Goal: Task Accomplishment & Management: Manage account settings

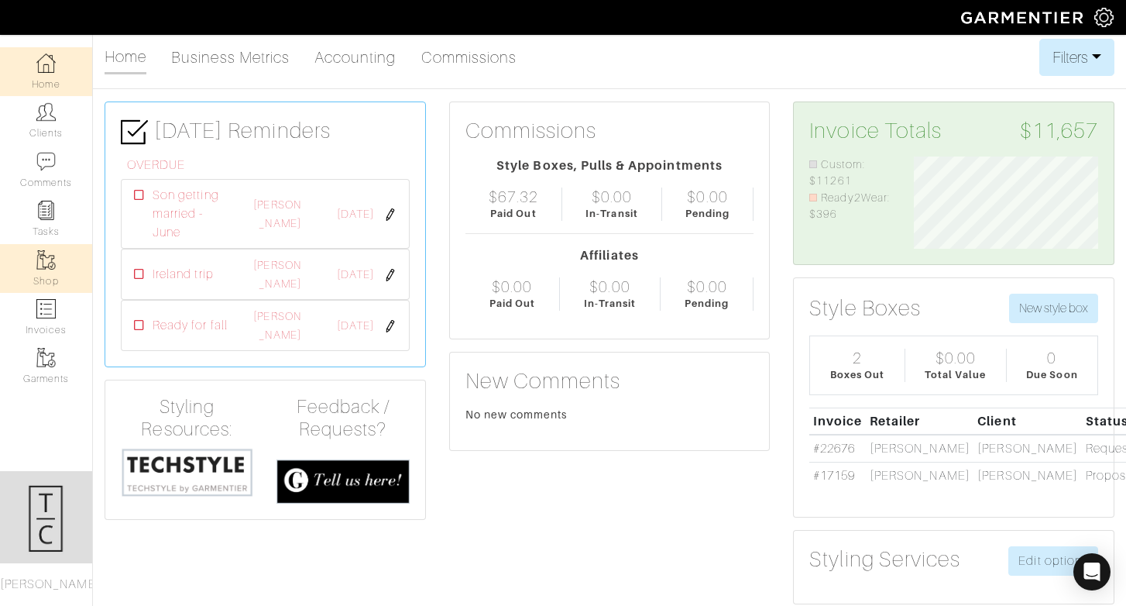
scroll to position [92, 208]
click at [58, 304] on link "Invoices" at bounding box center [46, 317] width 92 height 49
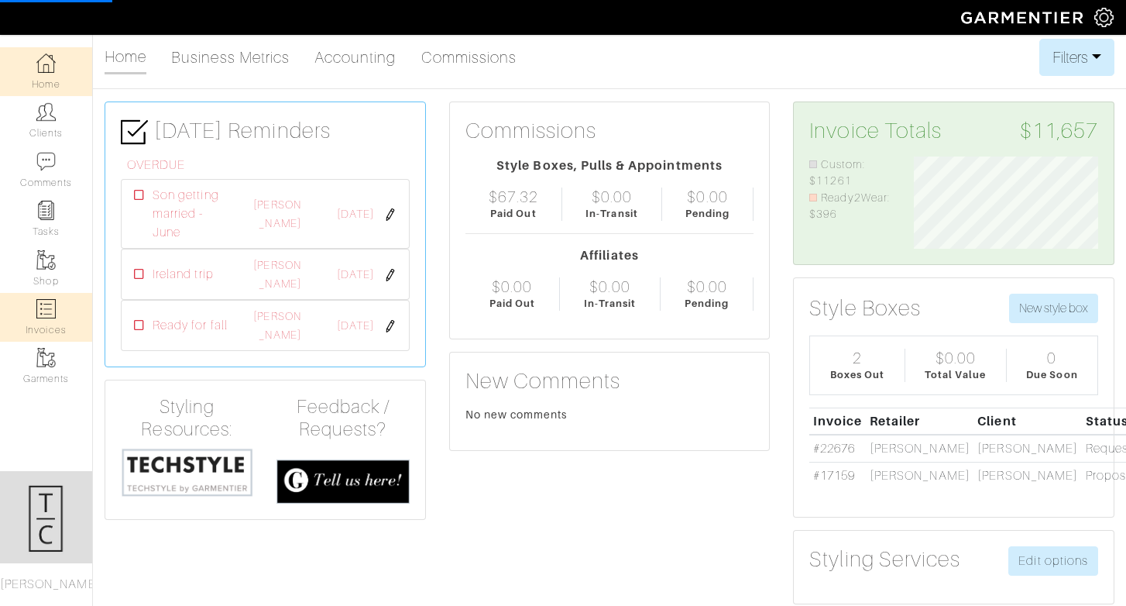
select select
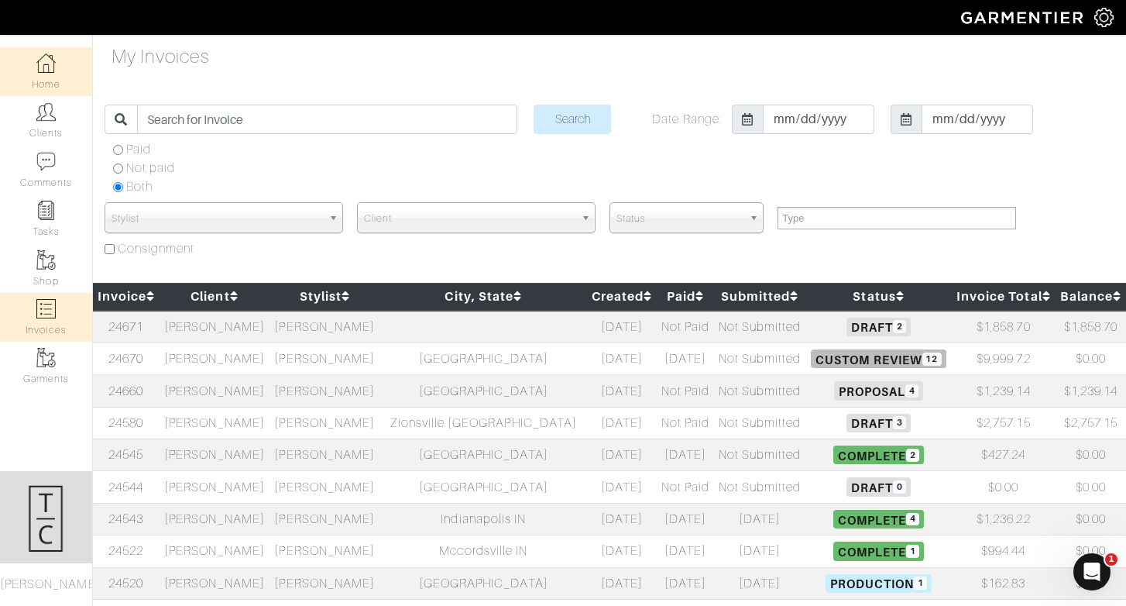
click at [50, 57] on img at bounding box center [45, 62] width 19 height 19
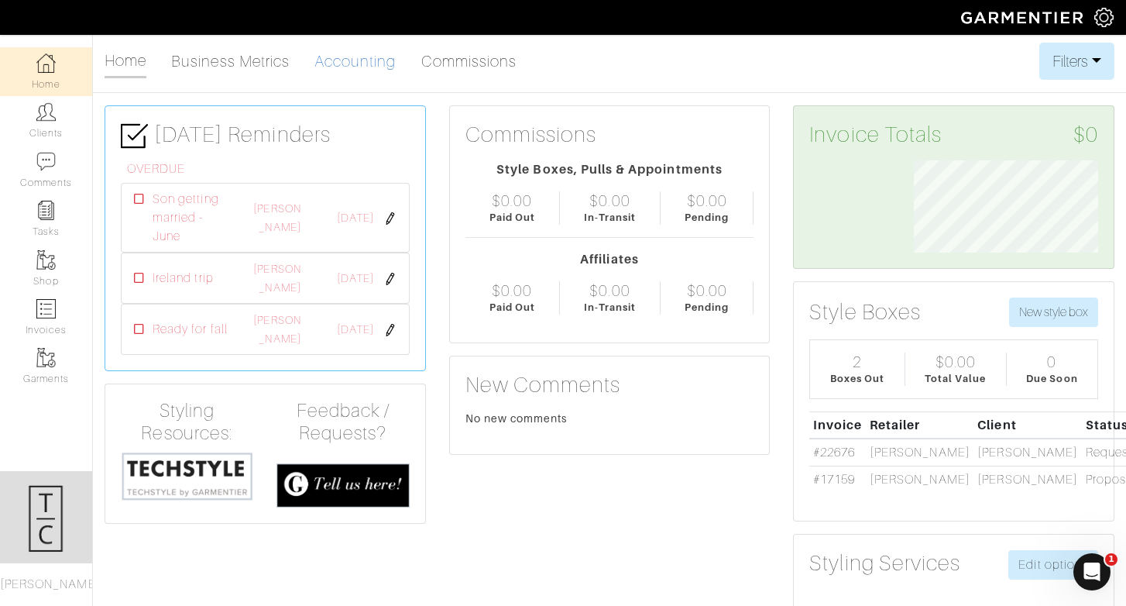
click at [373, 66] on link "Accounting" at bounding box center [355, 61] width 82 height 31
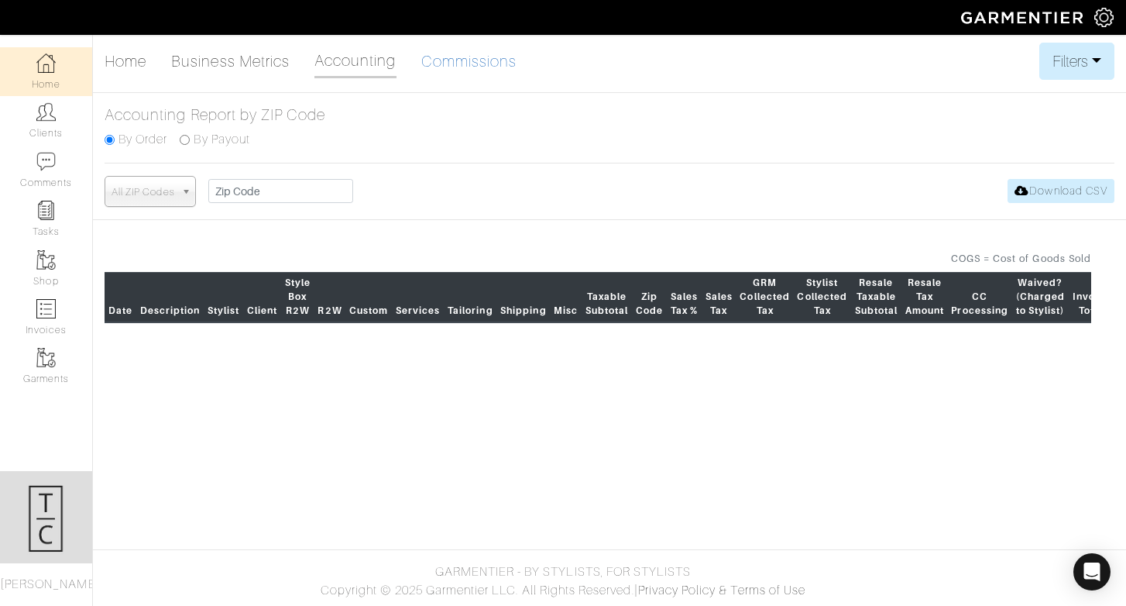
click at [470, 60] on link "Commissions" at bounding box center [469, 61] width 96 height 31
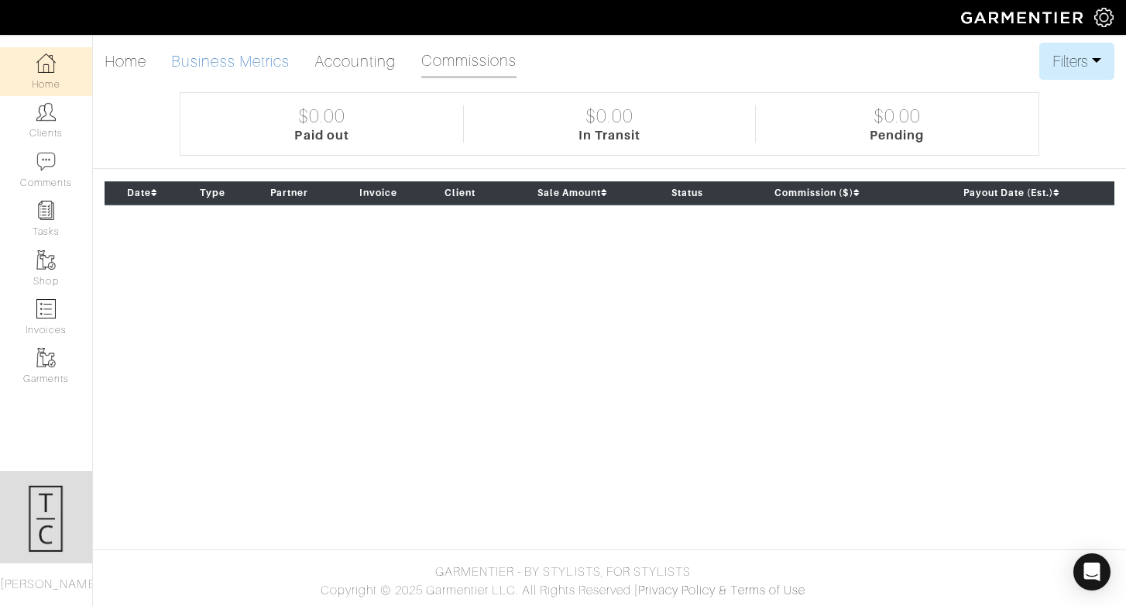
click at [260, 55] on link "Business Metrics" at bounding box center [230, 61] width 119 height 31
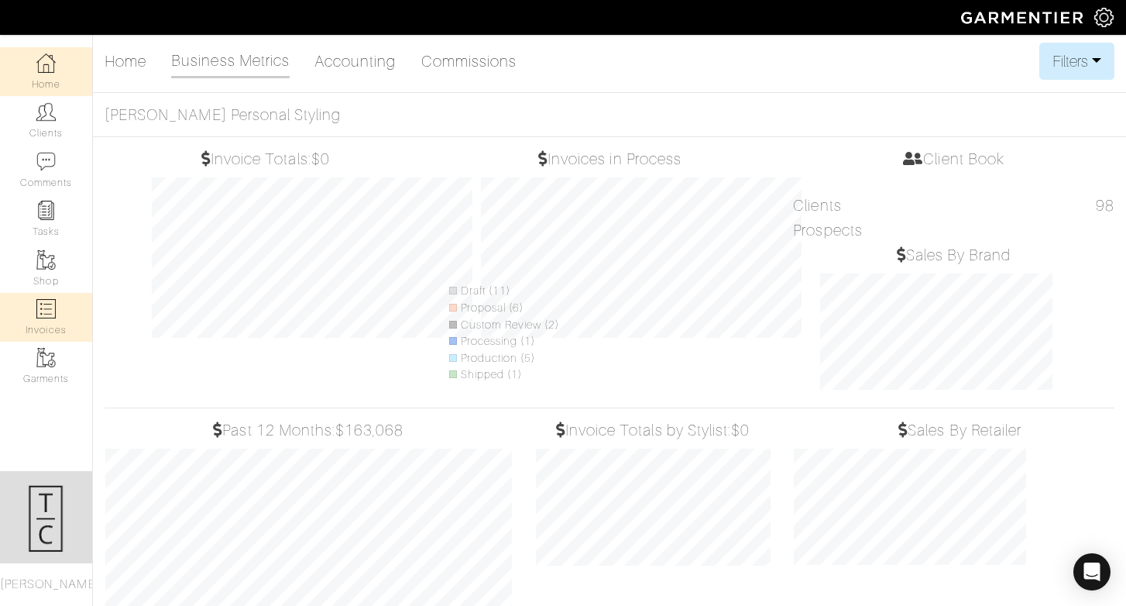
click at [52, 319] on link "Invoices" at bounding box center [46, 317] width 92 height 49
select select
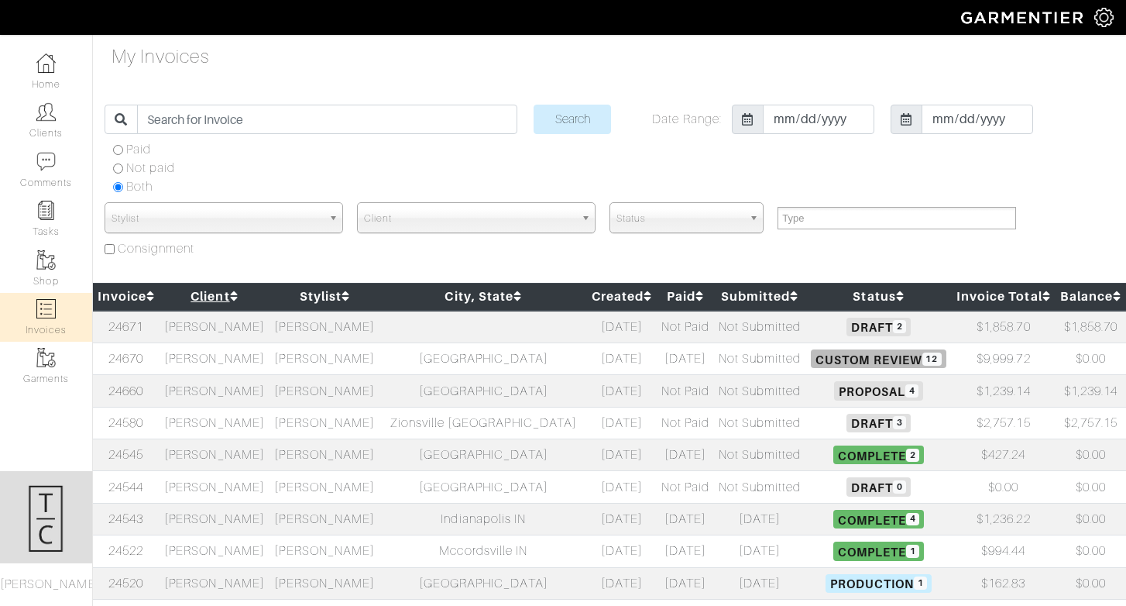
select select
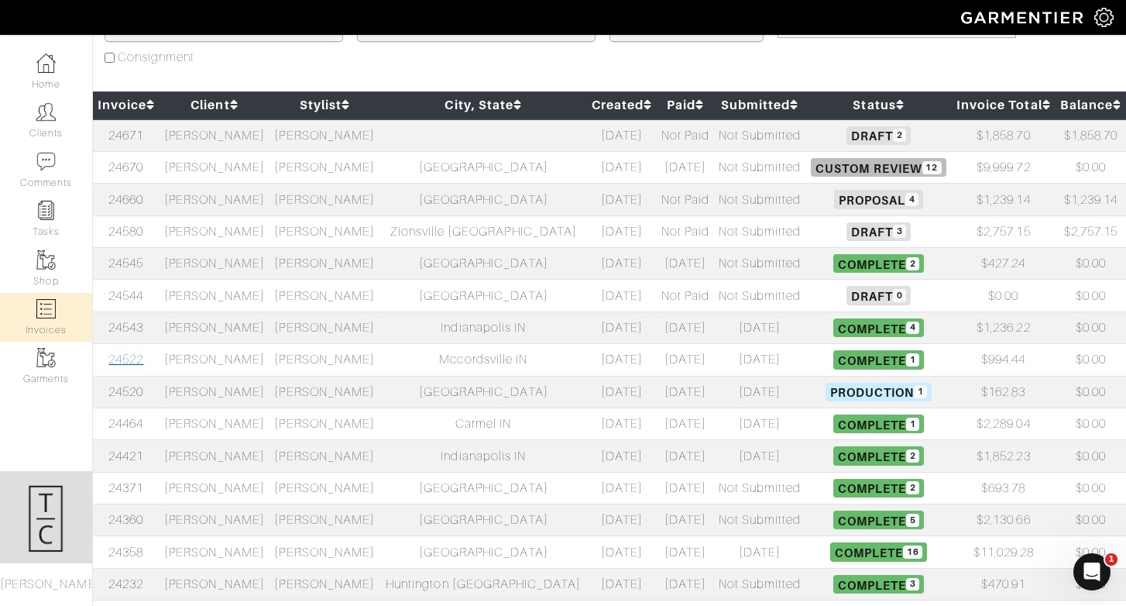
click at [135, 358] on link "24522" at bounding box center [125, 359] width 35 height 14
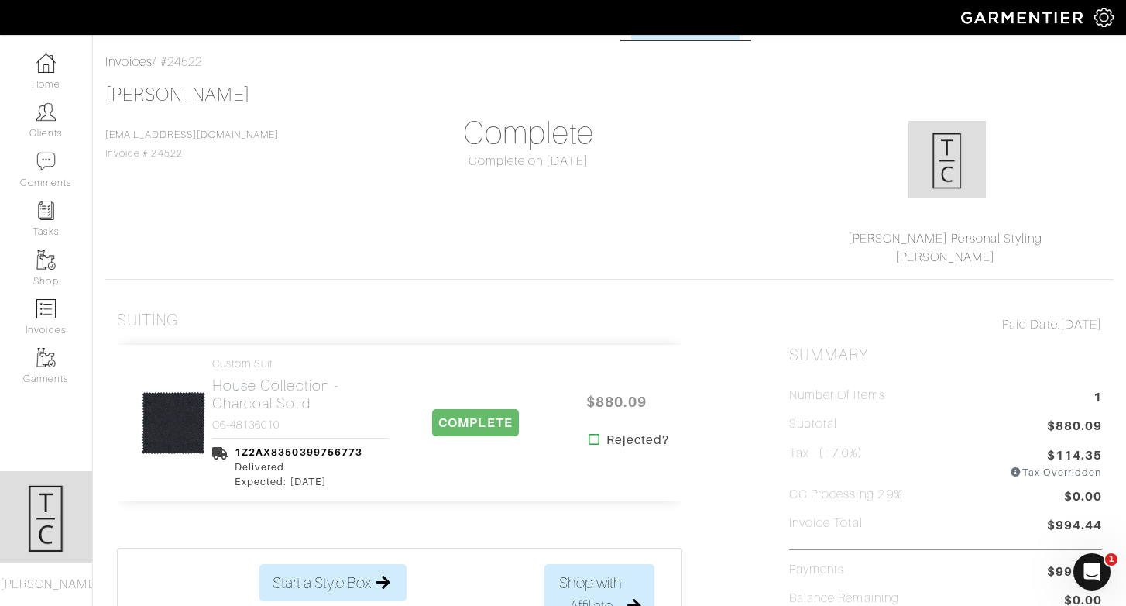
scroll to position [63, 0]
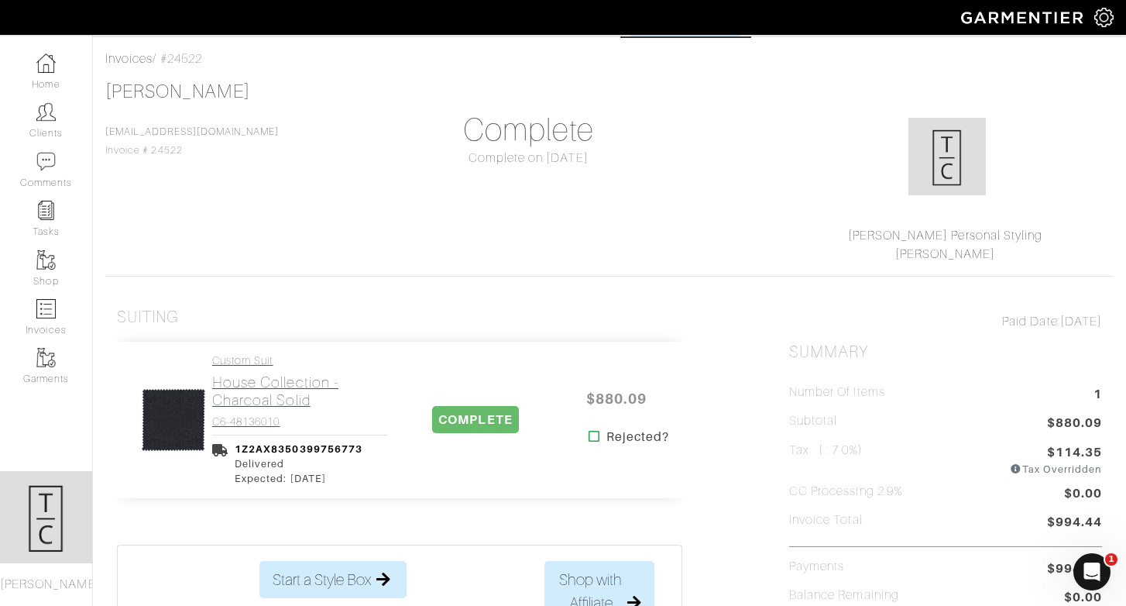
click at [269, 388] on h2 "House Collection - Charcoal Solid" at bounding box center [300, 391] width 176 height 36
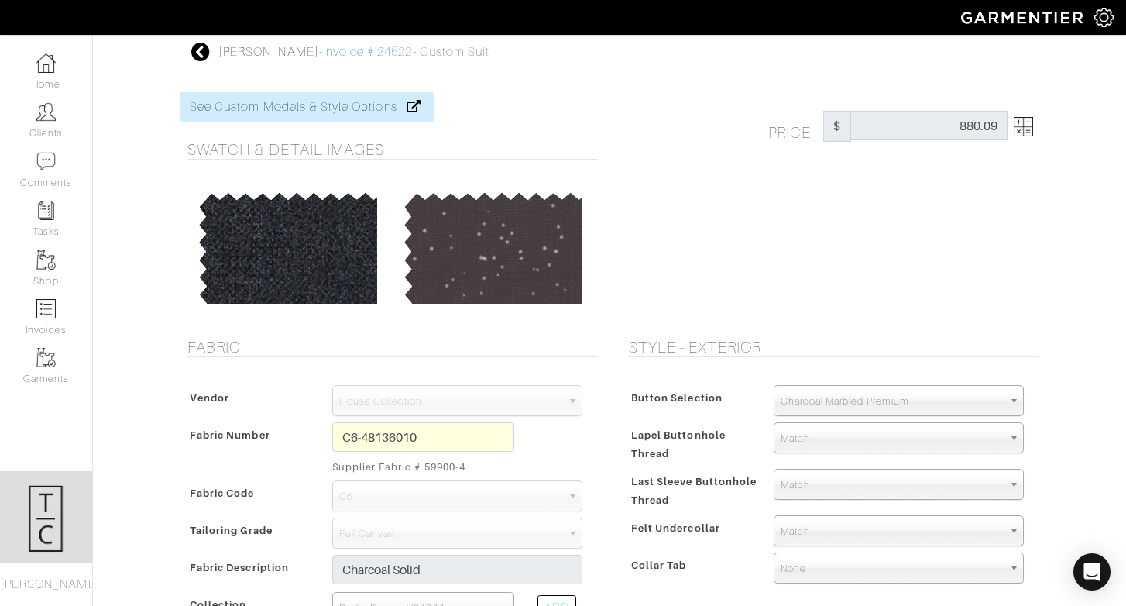
click at [323, 57] on link "Invoice # 24522" at bounding box center [368, 52] width 90 height 14
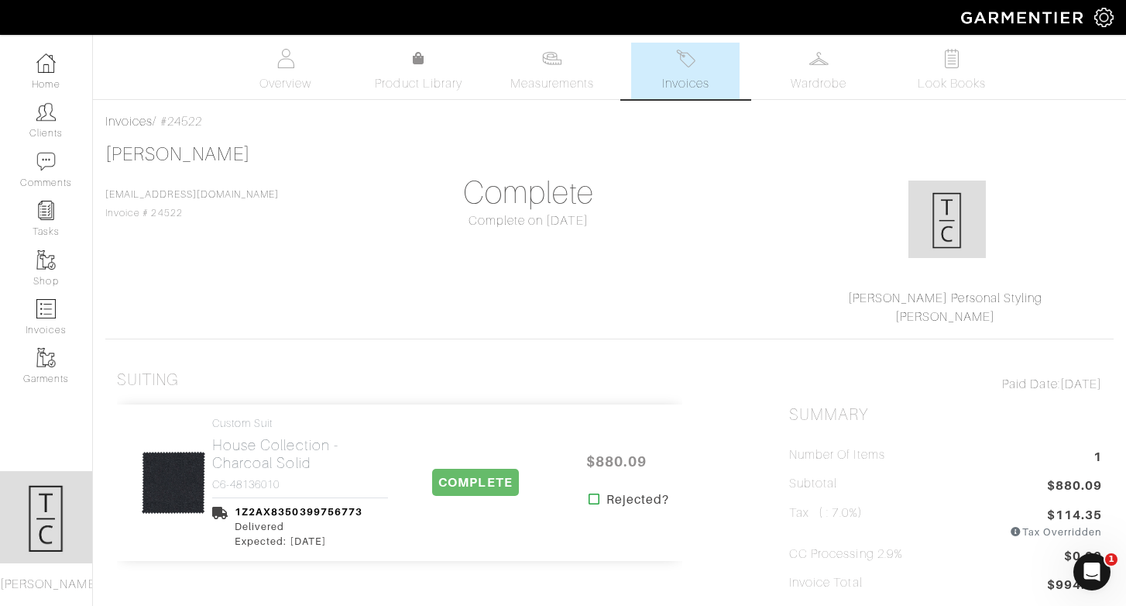
click at [675, 95] on link "Invoices" at bounding box center [685, 71] width 108 height 57
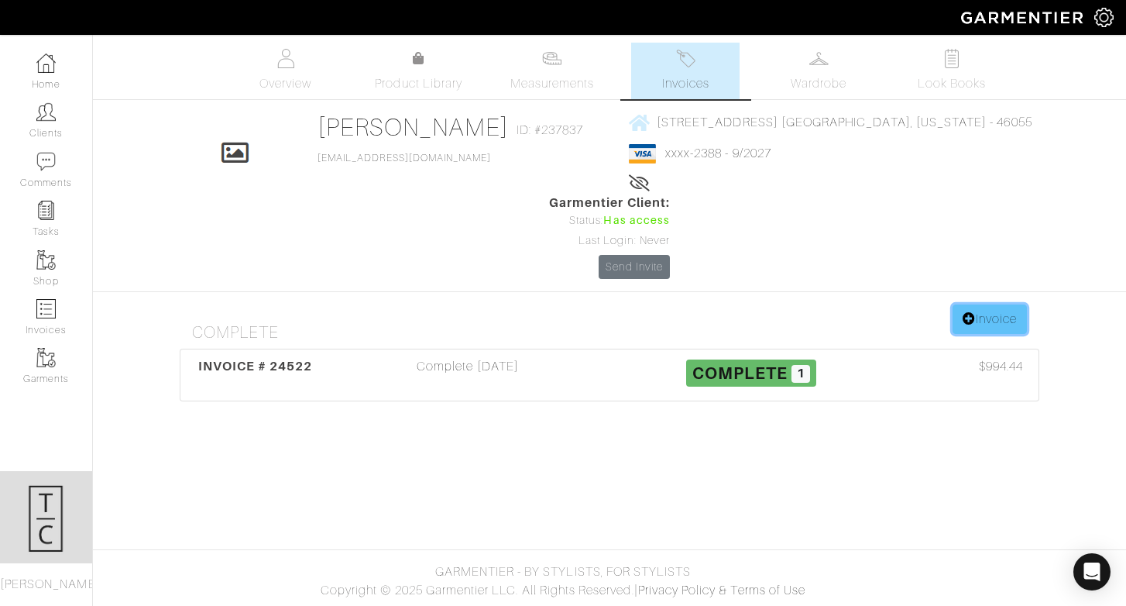
click at [1000, 304] on link "Invoice" at bounding box center [990, 318] width 74 height 29
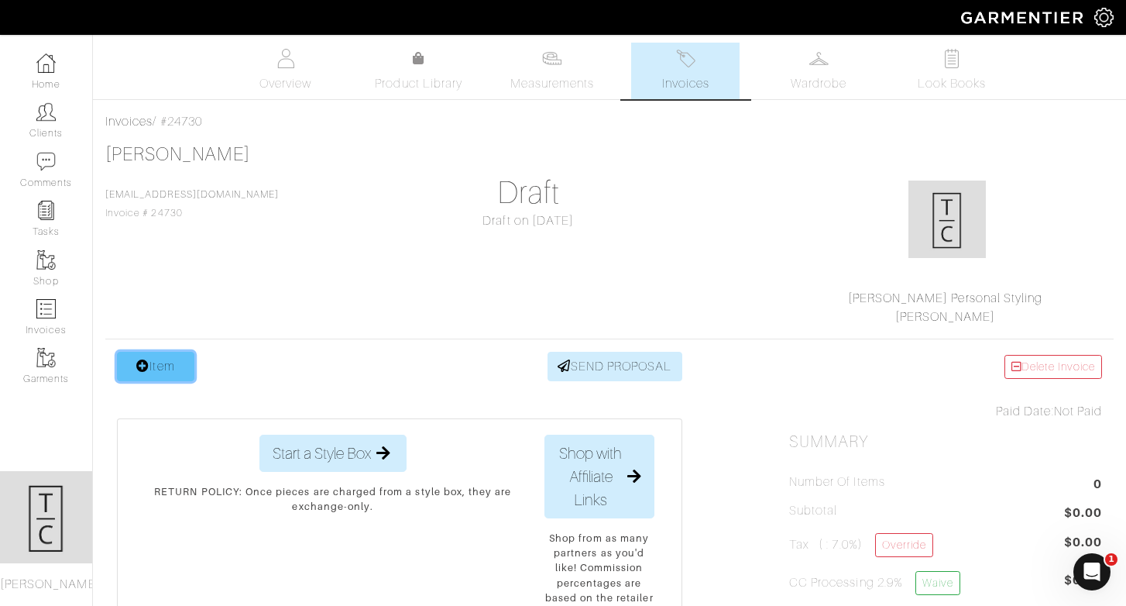
click at [170, 368] on link "Item" at bounding box center [155, 366] width 77 height 29
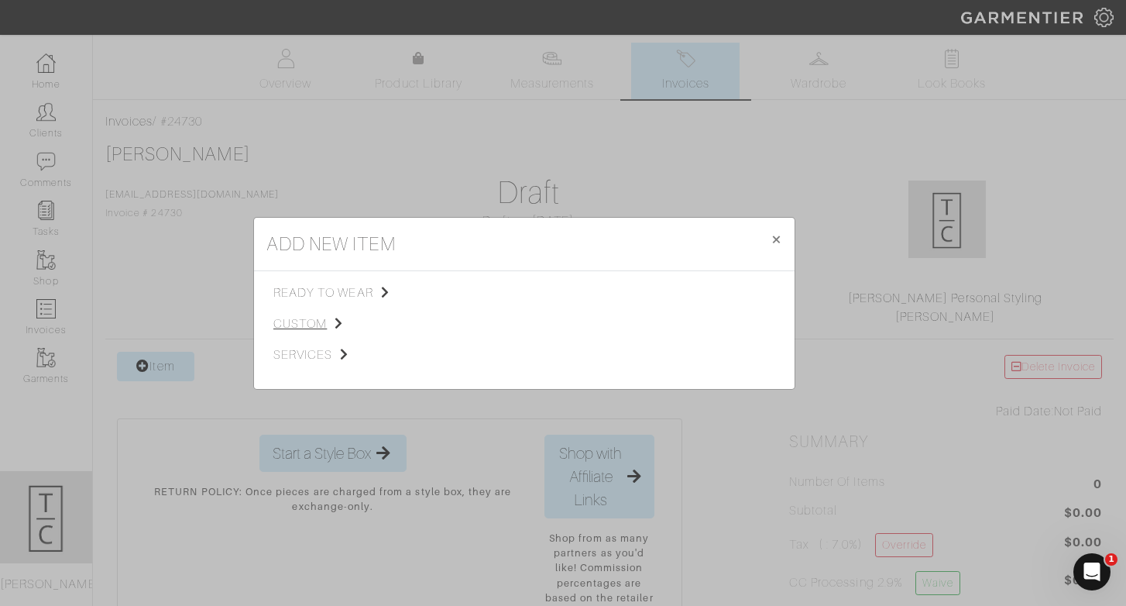
click at [296, 318] on span "custom" at bounding box center [351, 323] width 156 height 19
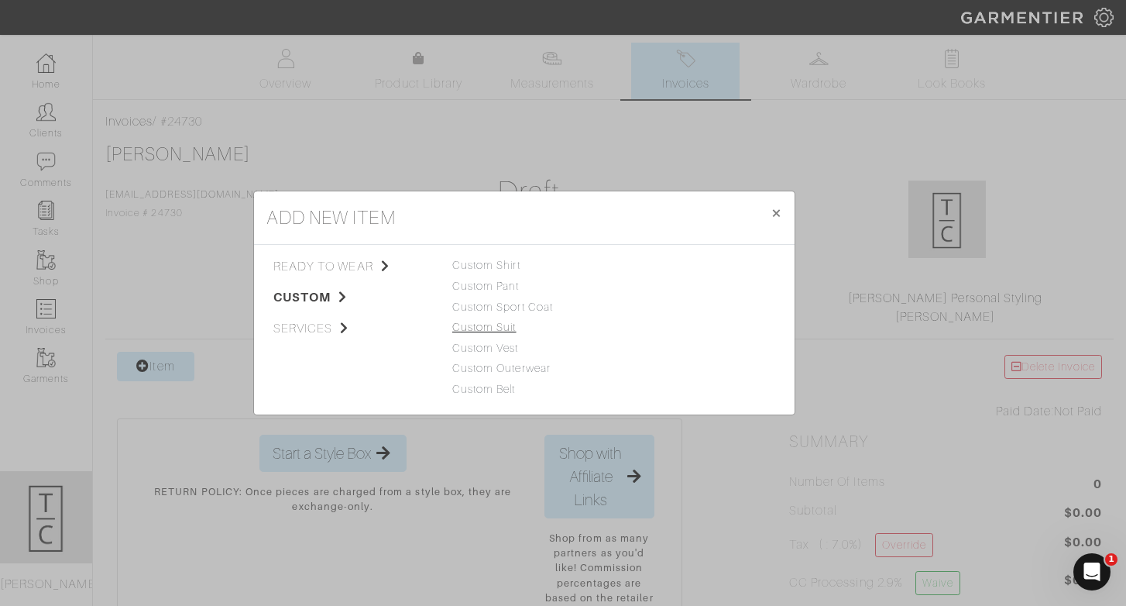
click at [502, 327] on link "Custom Suit" at bounding box center [484, 327] width 64 height 12
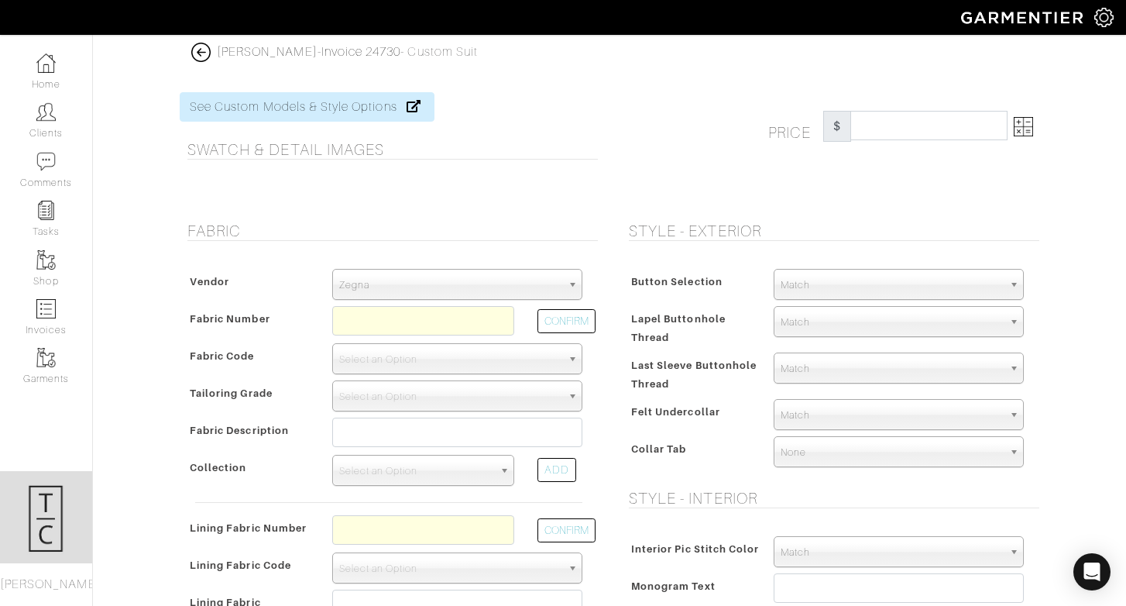
click at [491, 285] on span "Zegna" at bounding box center [450, 285] width 222 height 31
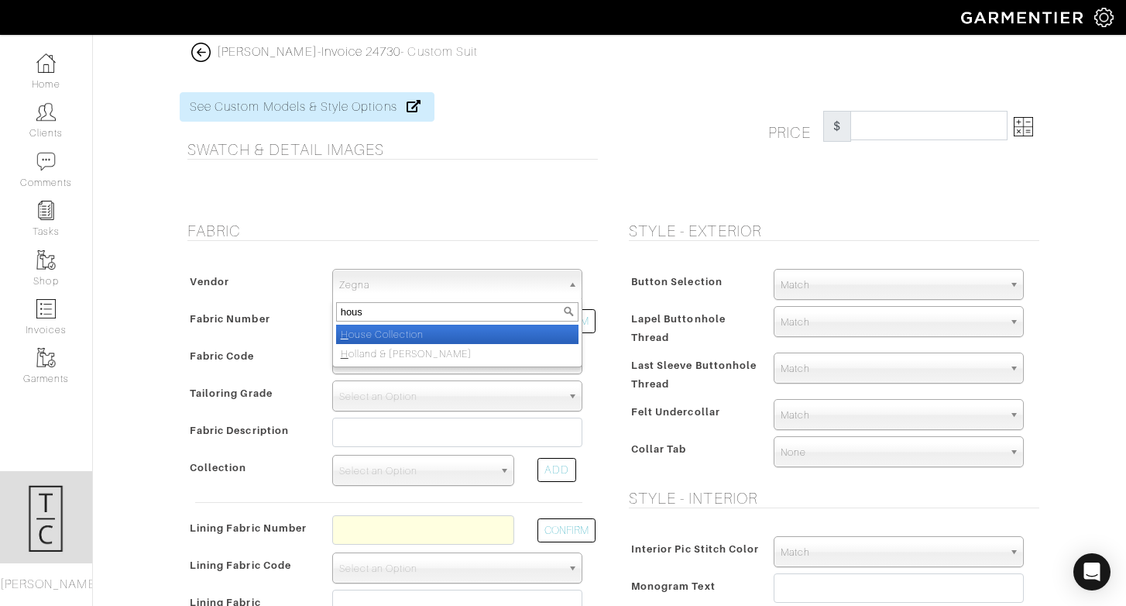
type input "house"
select select "75"
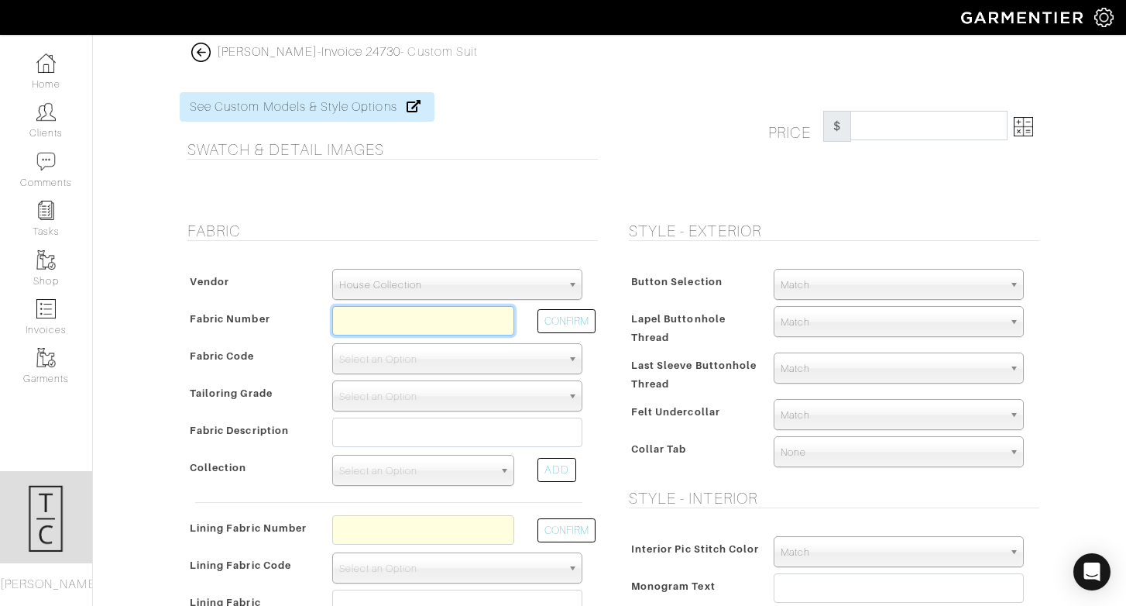
click at [417, 321] on input "text" at bounding box center [423, 320] width 182 height 29
type input "C6-50170877"
select select "5818"
type input "Dk Navy Solid"
select select
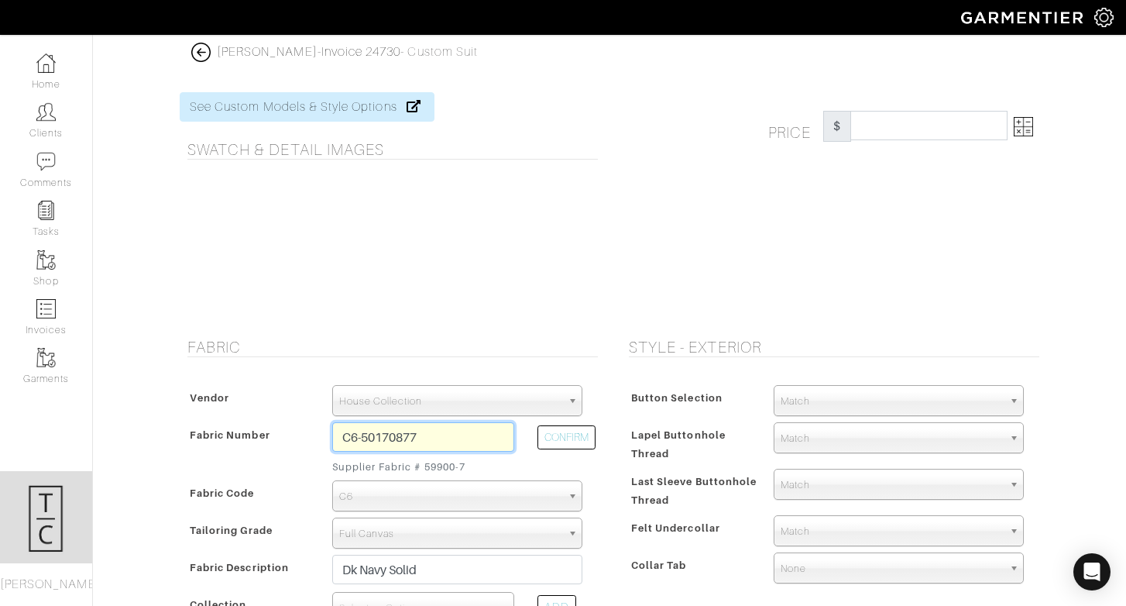
type input "1496.43"
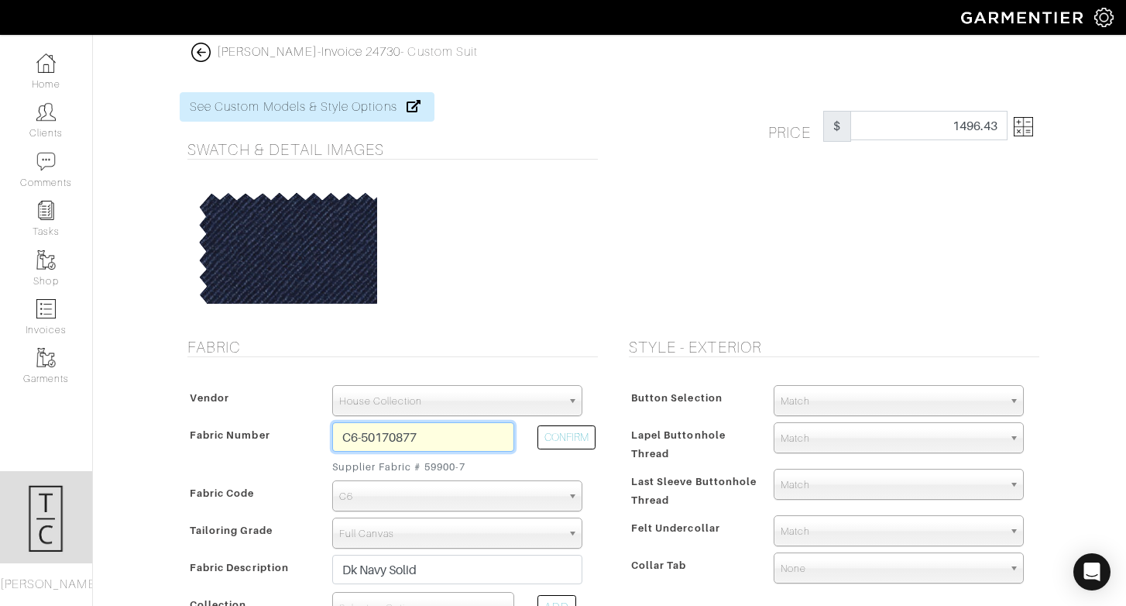
type input "C6-50170877"
click at [1029, 135] on img at bounding box center [1023, 126] width 19 height 19
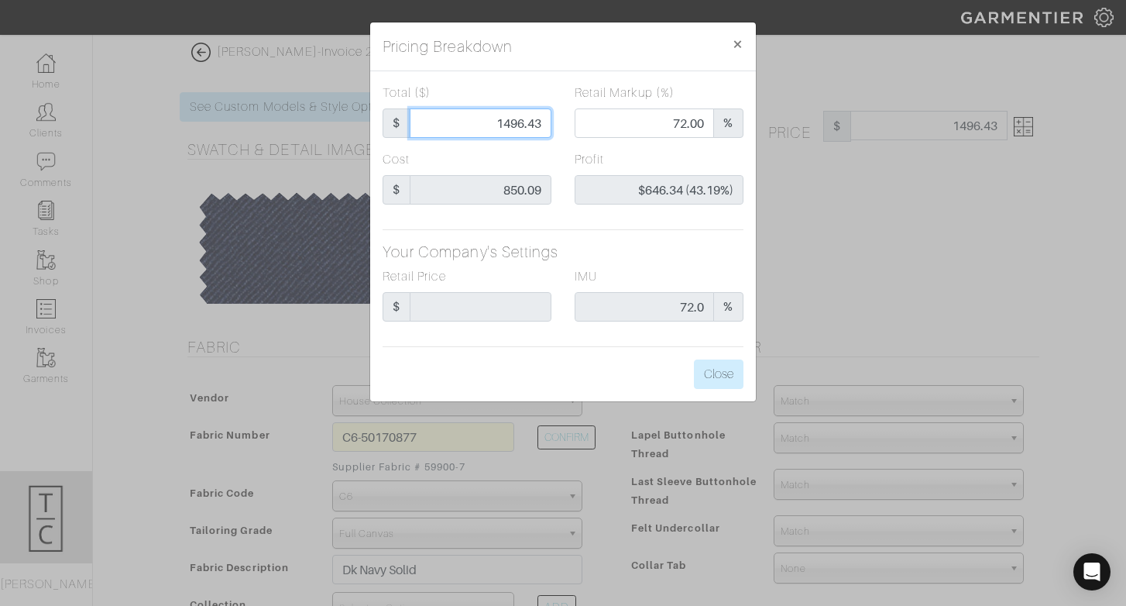
click at [503, 121] on input "1496.43" at bounding box center [481, 122] width 142 height 29
click at [503, 119] on input "1496.43" at bounding box center [481, 122] width 142 height 29
type input "7"
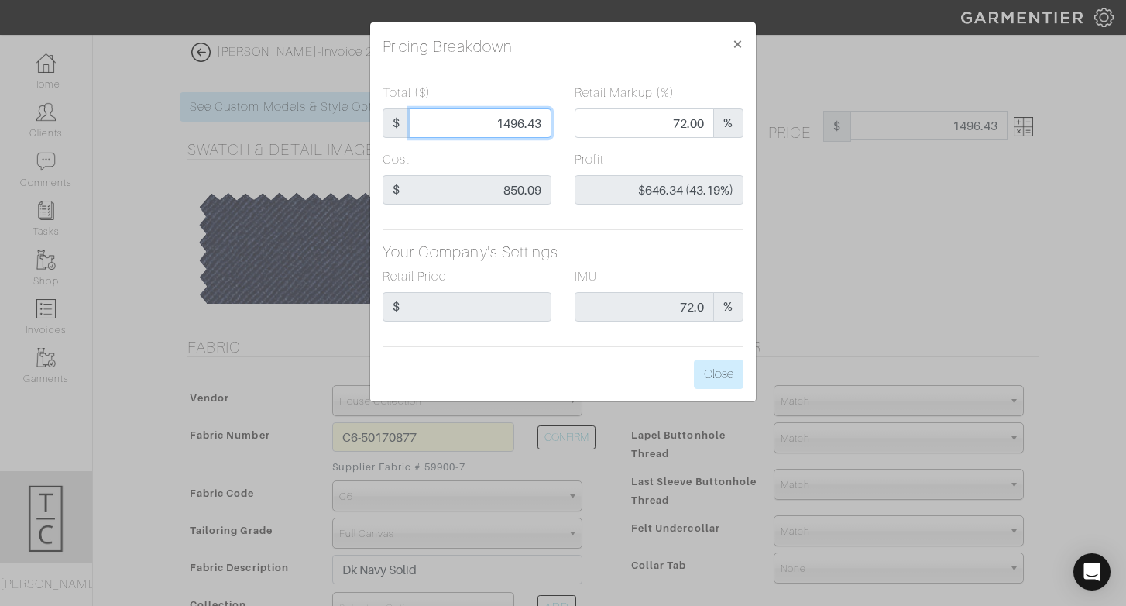
type input "0.00"
type input "-$843.09 (-12044.14%)"
click at [514, 127] on input "Total ($)" at bounding box center [481, 122] width 142 height 29
type input "1"
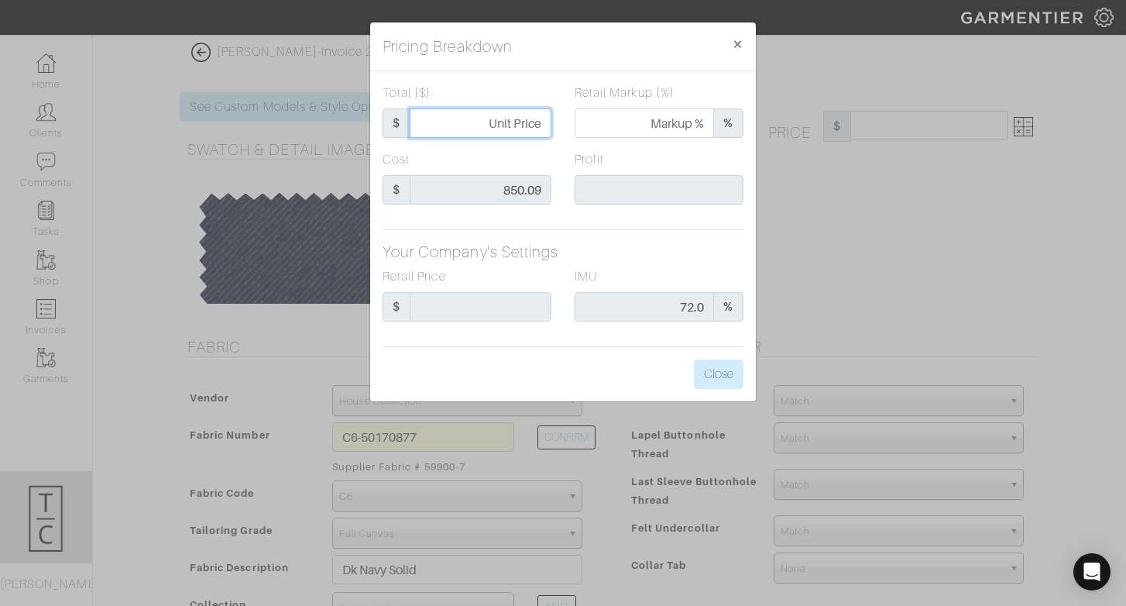
type input "0.00"
type input "-$849.09 (-84909.00%)"
type input "11"
type input "-$839.09 (-7628.09%)"
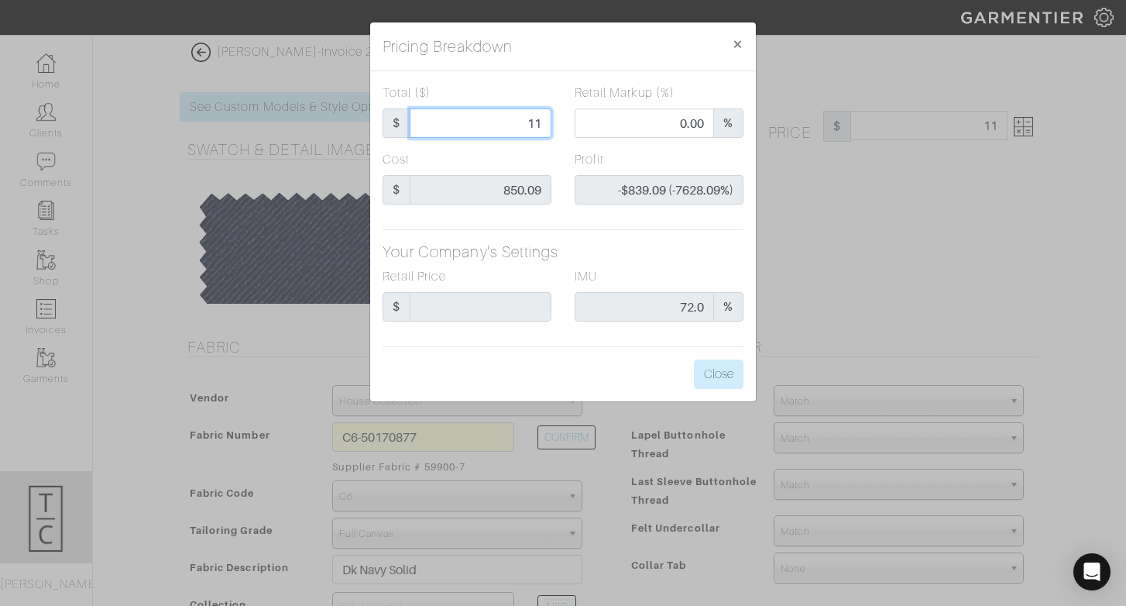
type input "119"
type input "-$731.09 (-614.36%)"
type input "1197"
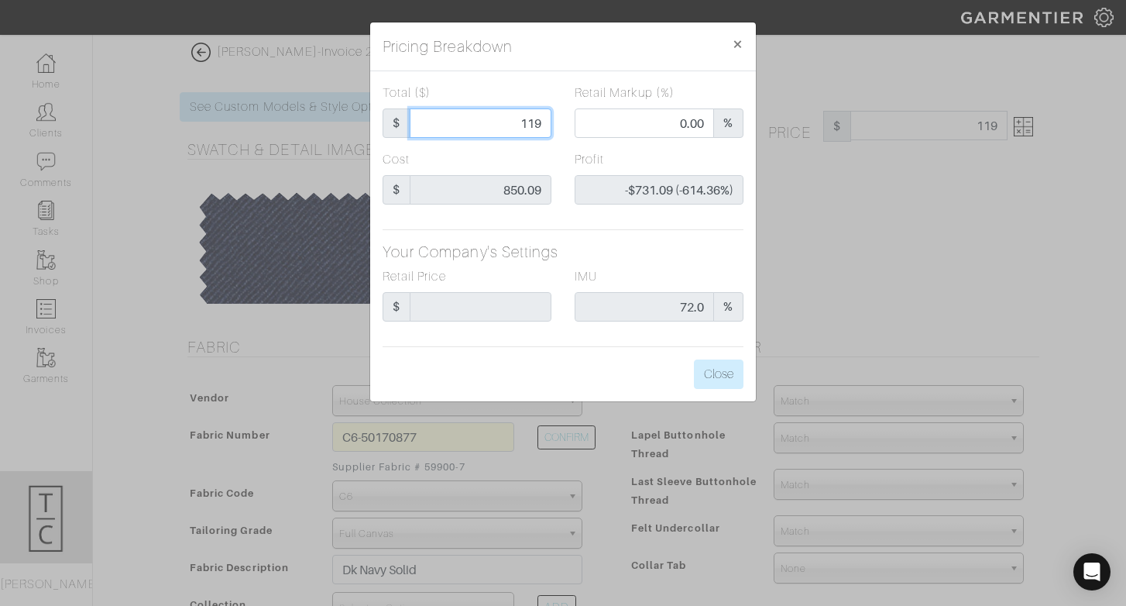
type input "65.00"
type input "$346.91 (28.98%)"
type input "1197"
type input "1197.00"
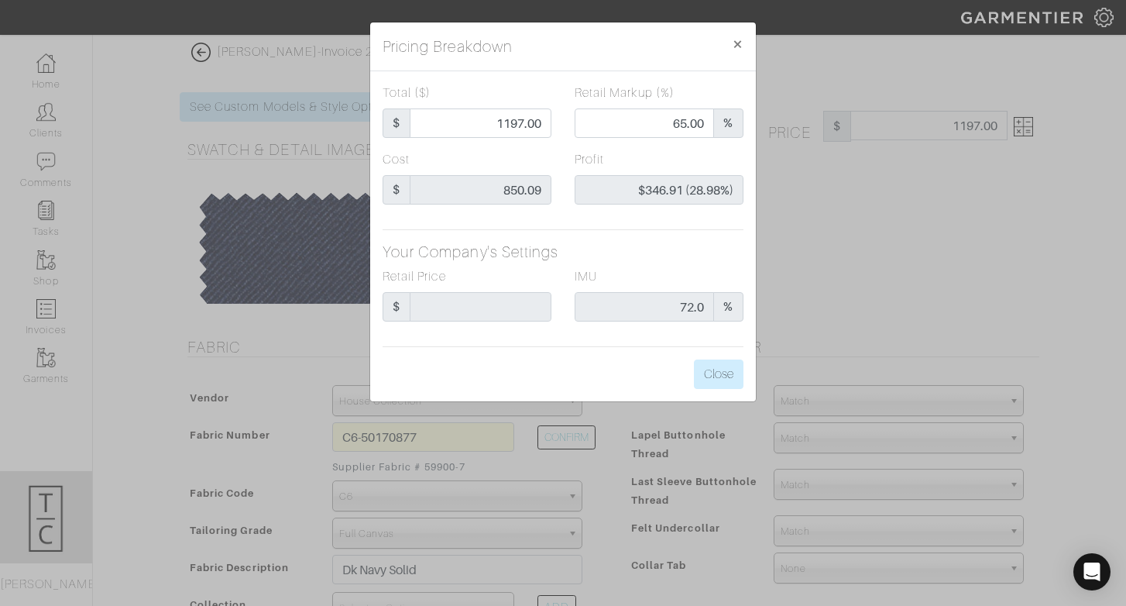
click at [614, 253] on h5 "Your Company's Settings" at bounding box center [563, 251] width 361 height 19
click at [747, 50] on button "×" at bounding box center [738, 43] width 36 height 43
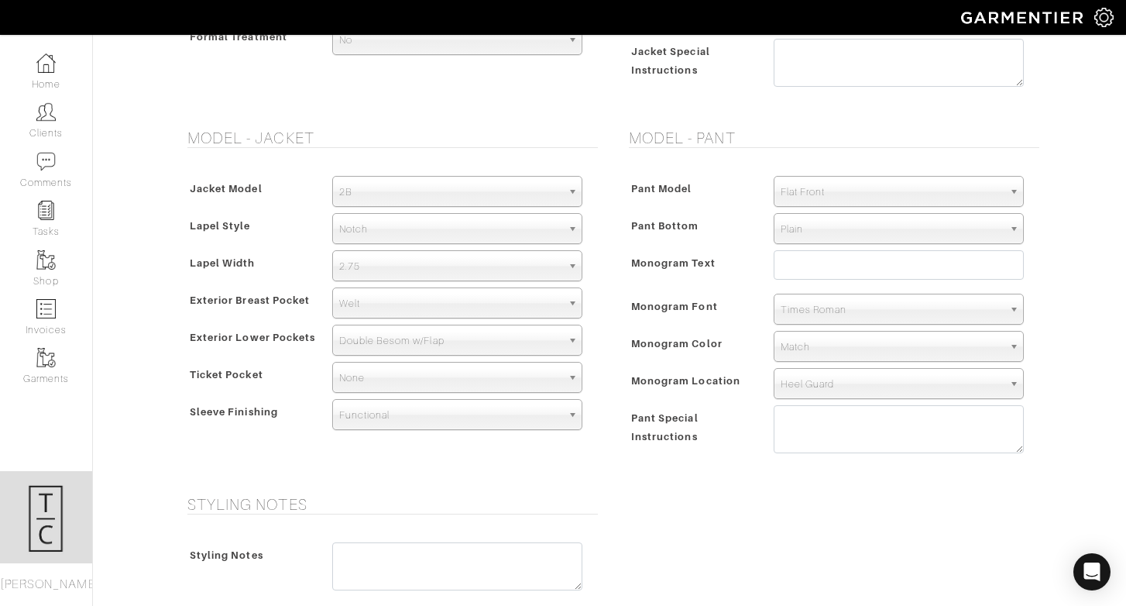
scroll to position [1142, 0]
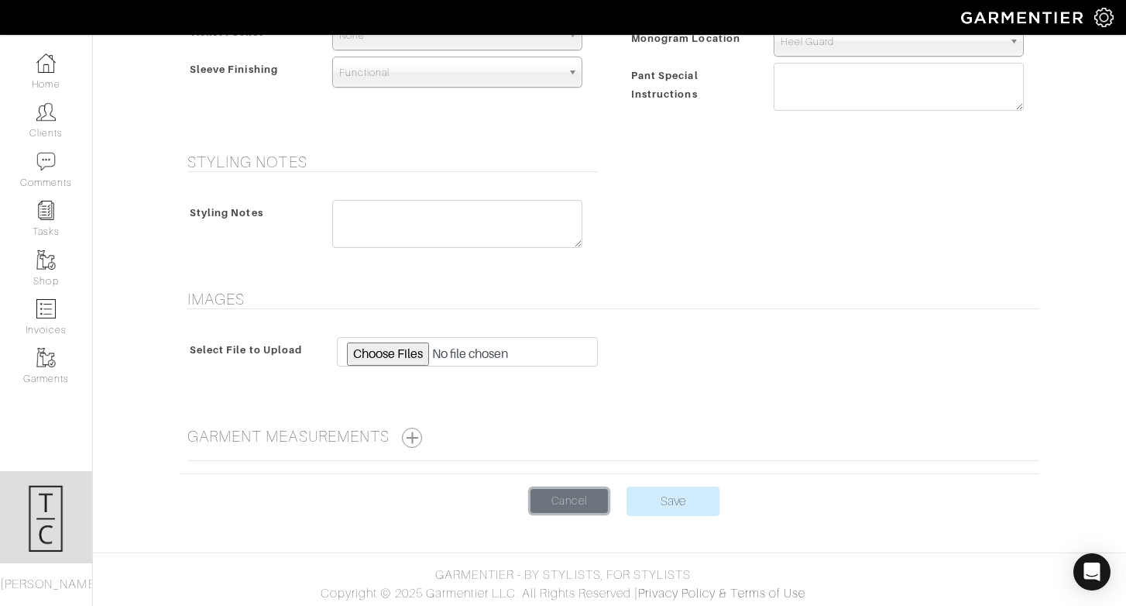
click at [555, 492] on link "Cancel" at bounding box center [569, 501] width 77 height 24
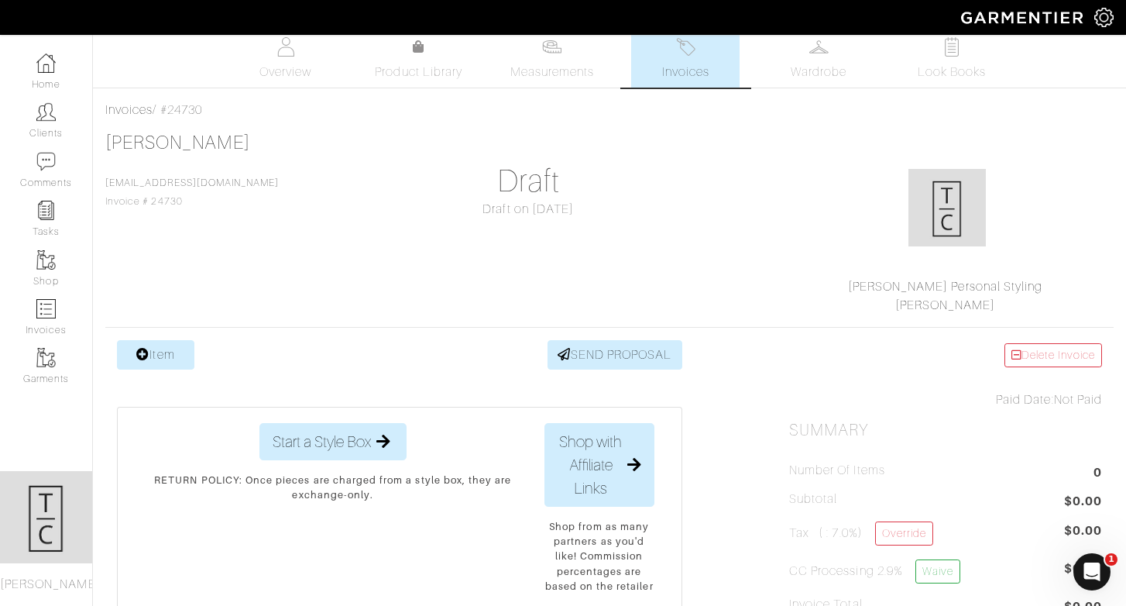
click at [1065, 348] on link "Delete Invoice" at bounding box center [1054, 355] width 98 height 24
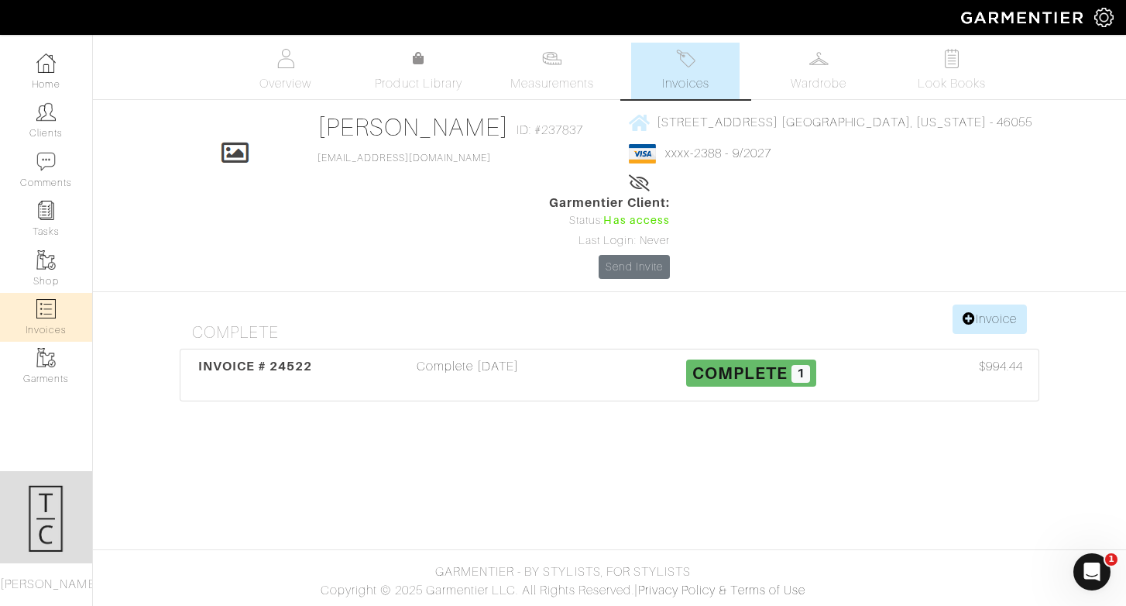
click at [32, 301] on link "Invoices" at bounding box center [46, 317] width 92 height 49
select select
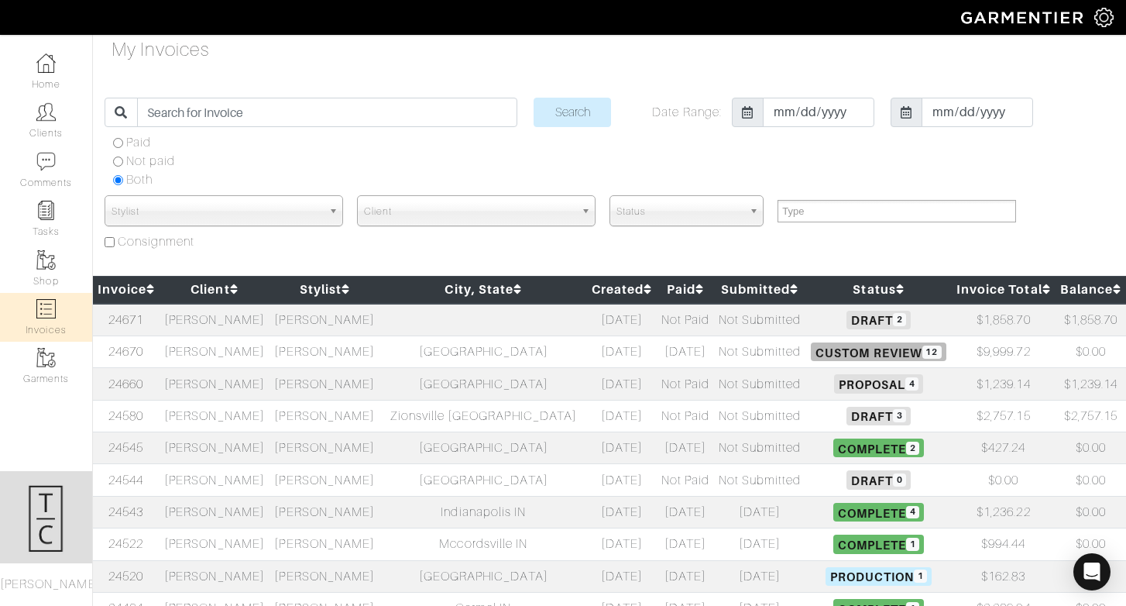
scroll to position [8, 0]
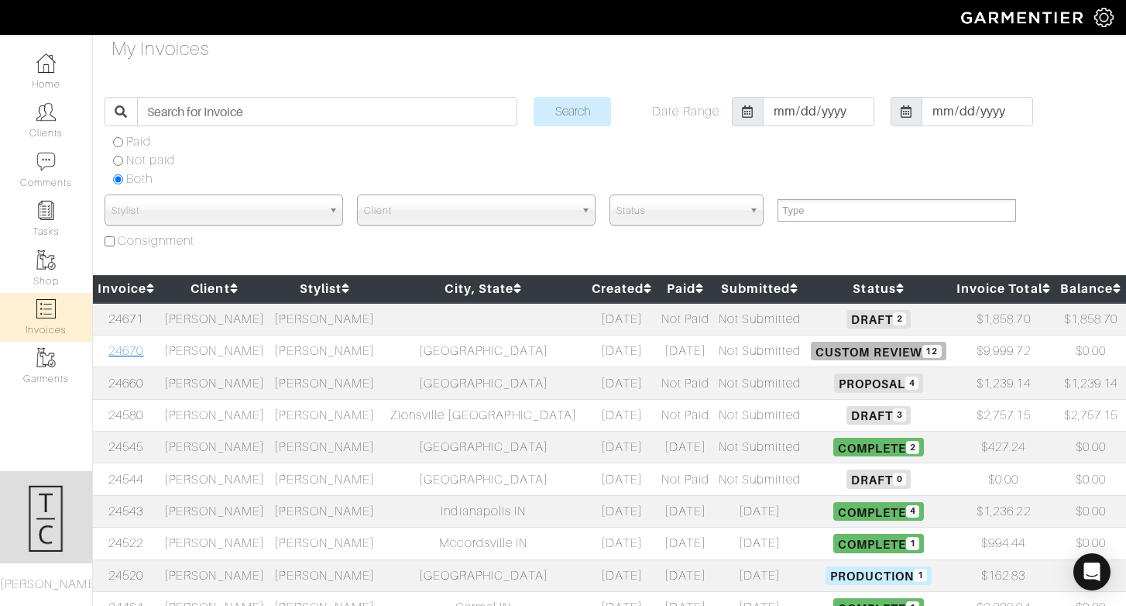
click at [125, 349] on link "24670" at bounding box center [125, 351] width 35 height 14
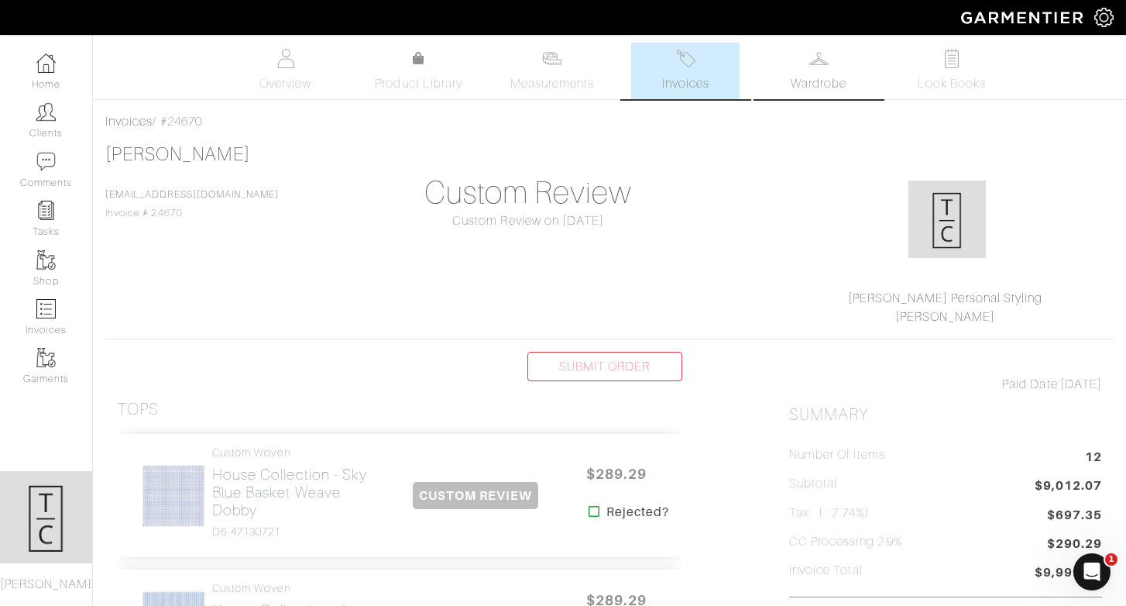
click at [828, 88] on span "Wardrobe" at bounding box center [819, 83] width 56 height 19
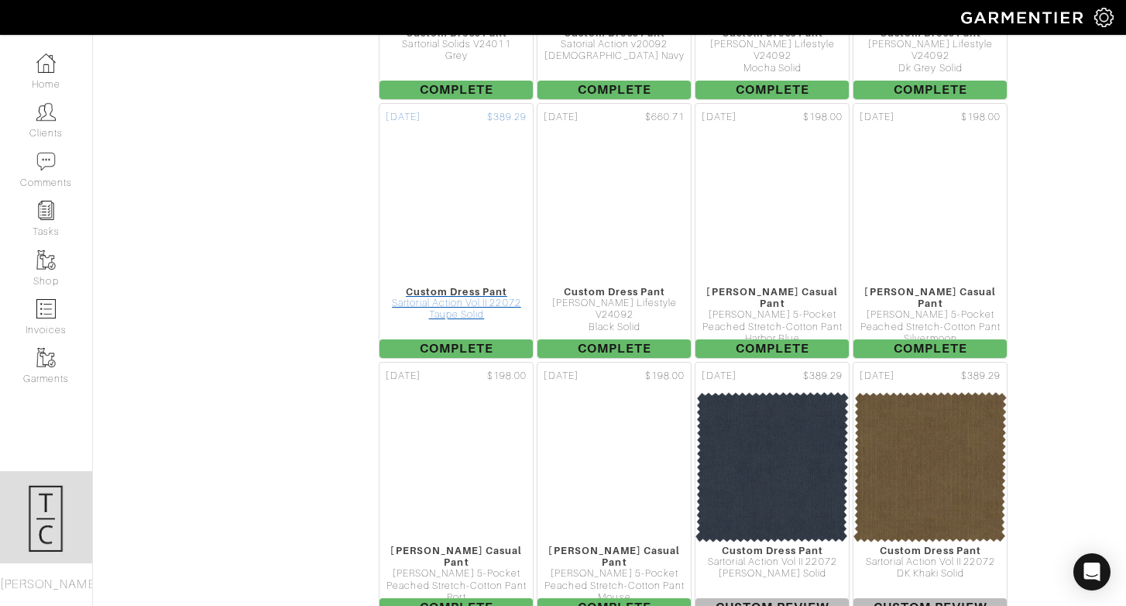
scroll to position [17667, 0]
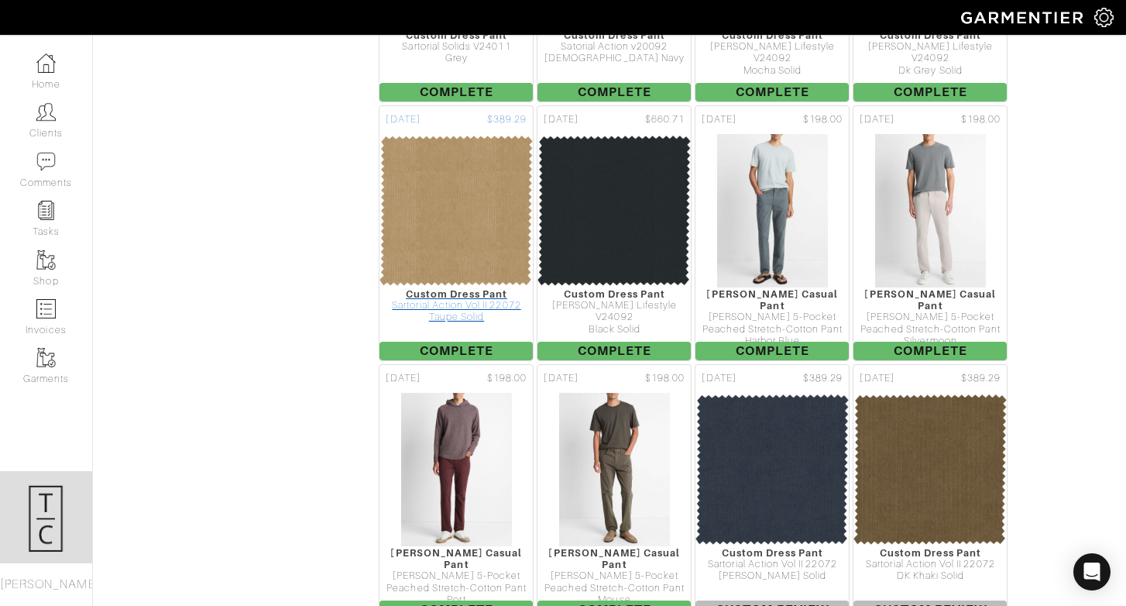
click at [488, 153] on img at bounding box center [456, 210] width 155 height 155
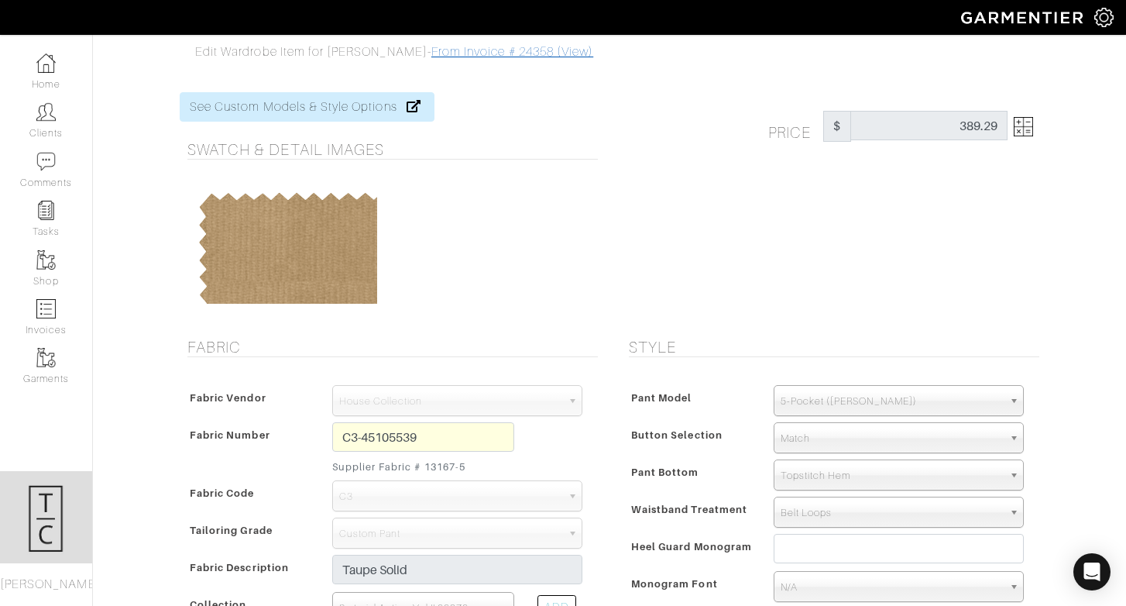
click at [461, 51] on link "From Invoice # 24358 (View)" at bounding box center [512, 52] width 162 height 14
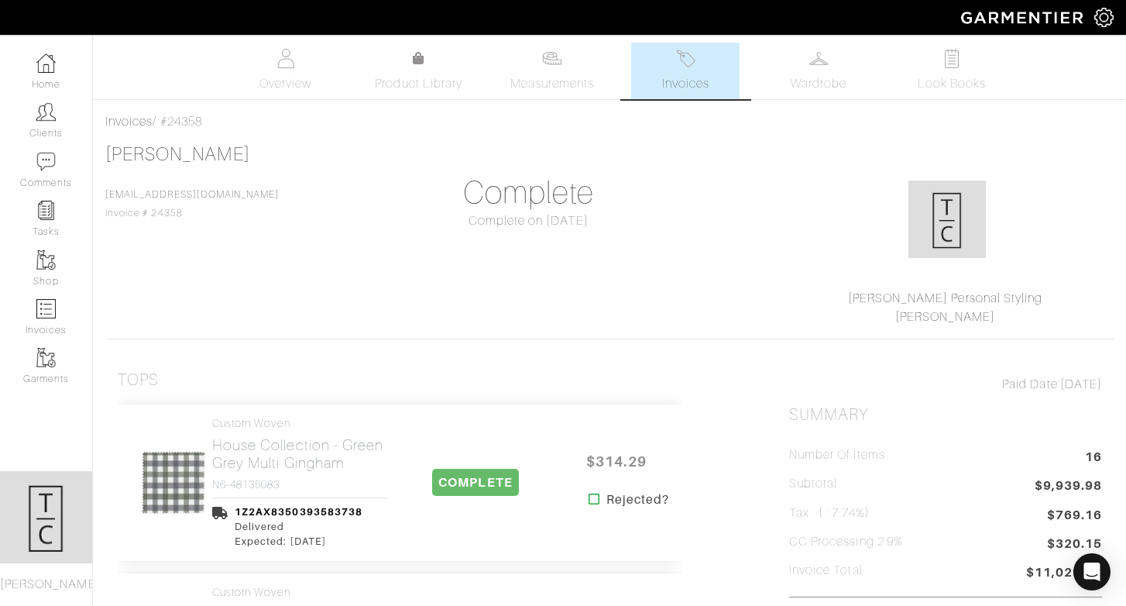
click at [688, 81] on span "Invoices" at bounding box center [685, 83] width 47 height 19
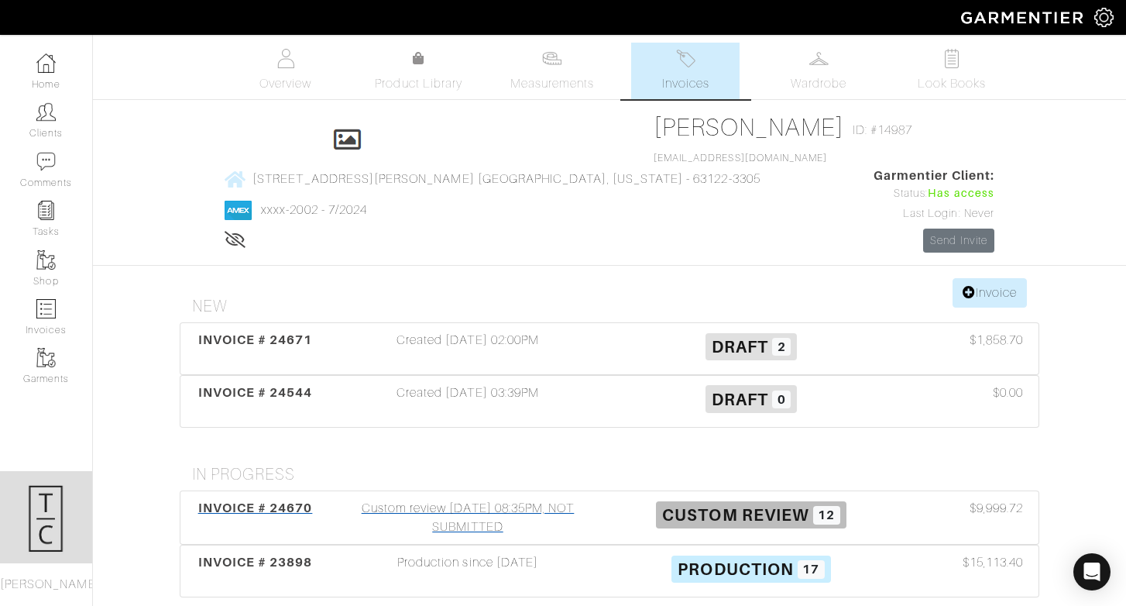
click at [488, 499] on div "Custom review 09/29/25 08:35PM, NOT SUBMITTED" at bounding box center [467, 517] width 283 height 37
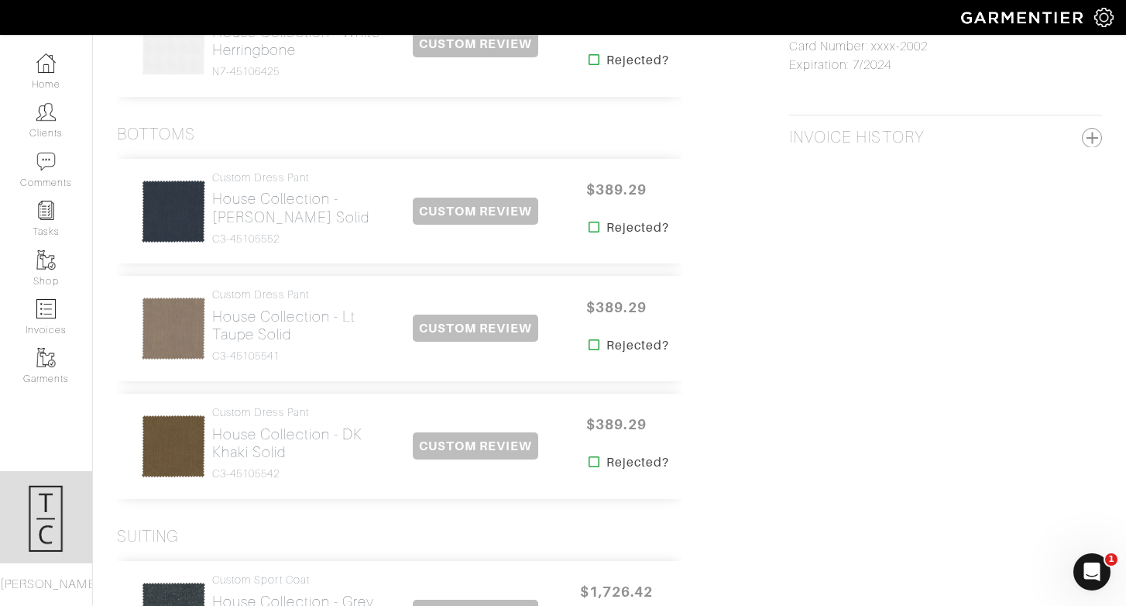
scroll to position [871, 0]
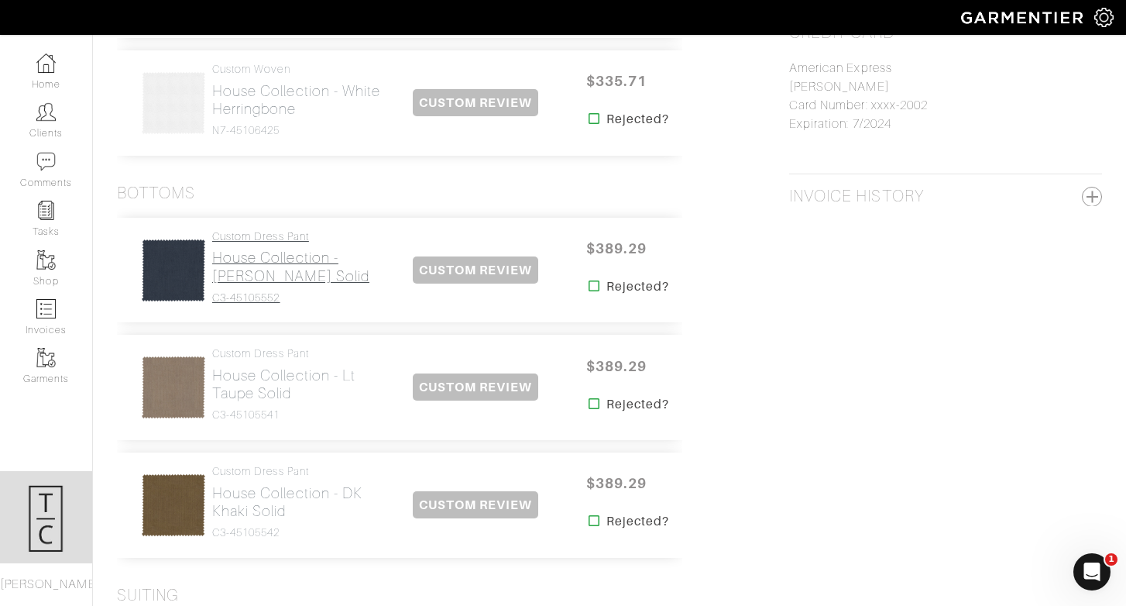
click at [253, 271] on h2 "House Collection - [PERSON_NAME] Solid" at bounding box center [300, 267] width 176 height 36
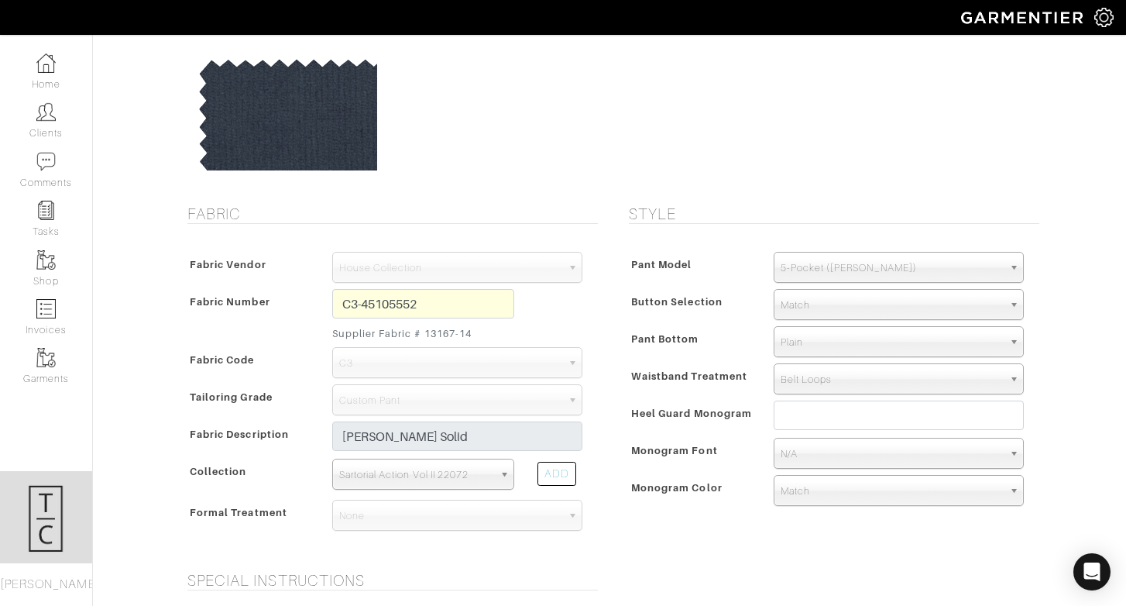
scroll to position [160, 0]
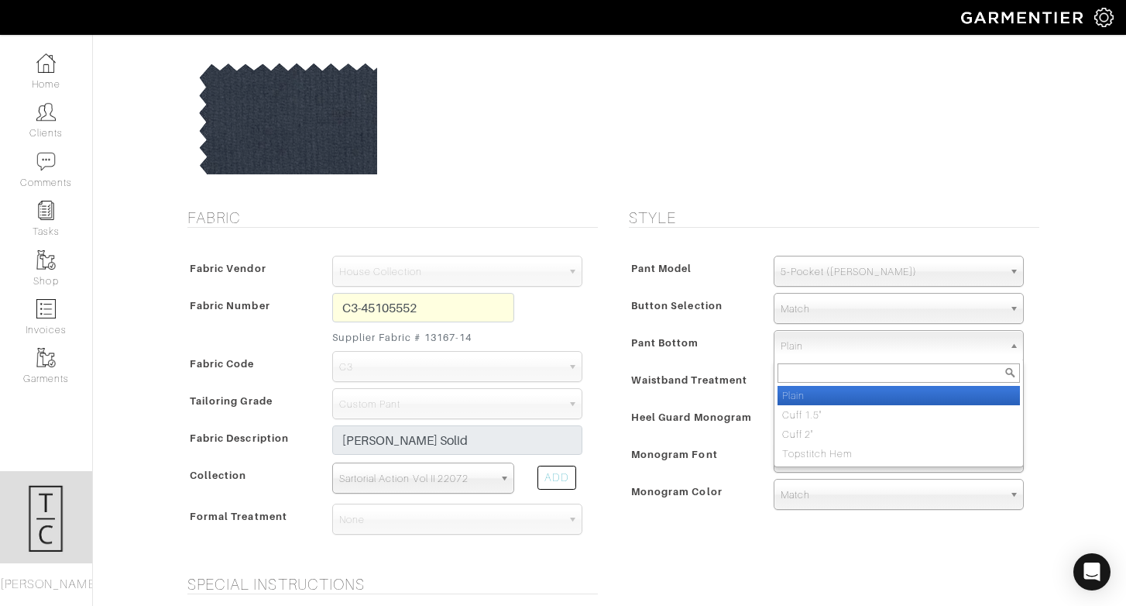
click at [809, 349] on span "Plain" at bounding box center [892, 346] width 222 height 31
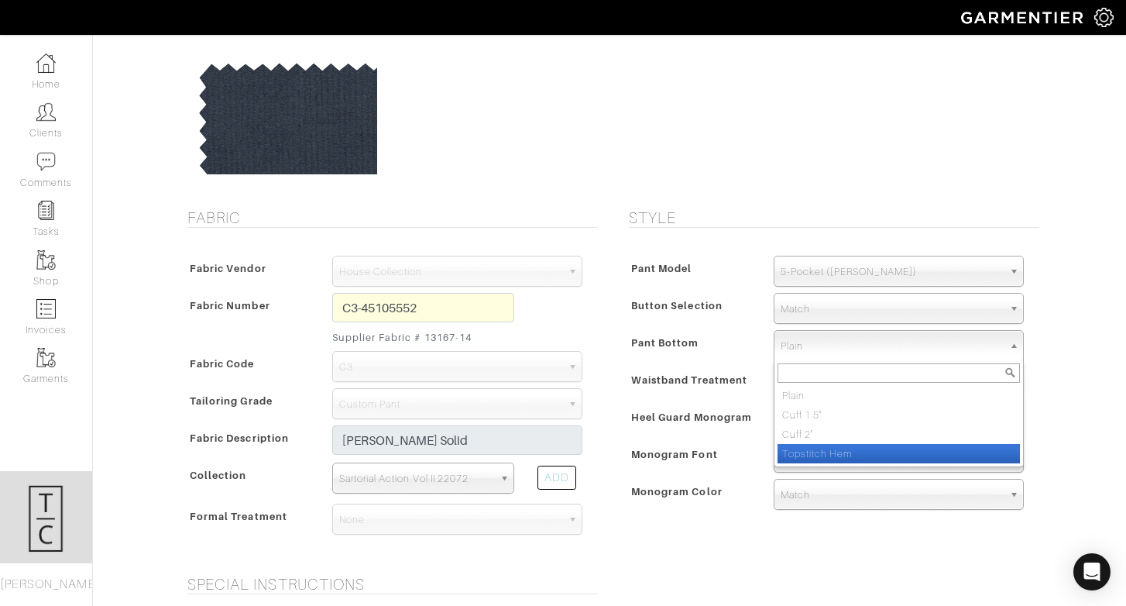
click at [820, 457] on li "Topstitch Hem" at bounding box center [899, 453] width 242 height 19
select select "Topstitch Hem"
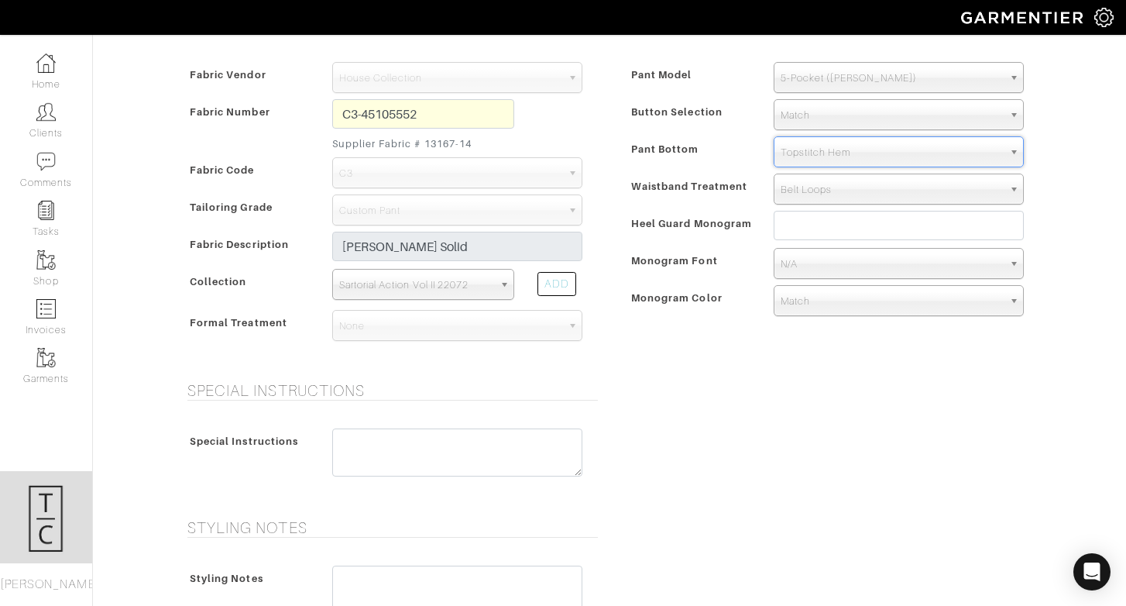
scroll to position [658, 0]
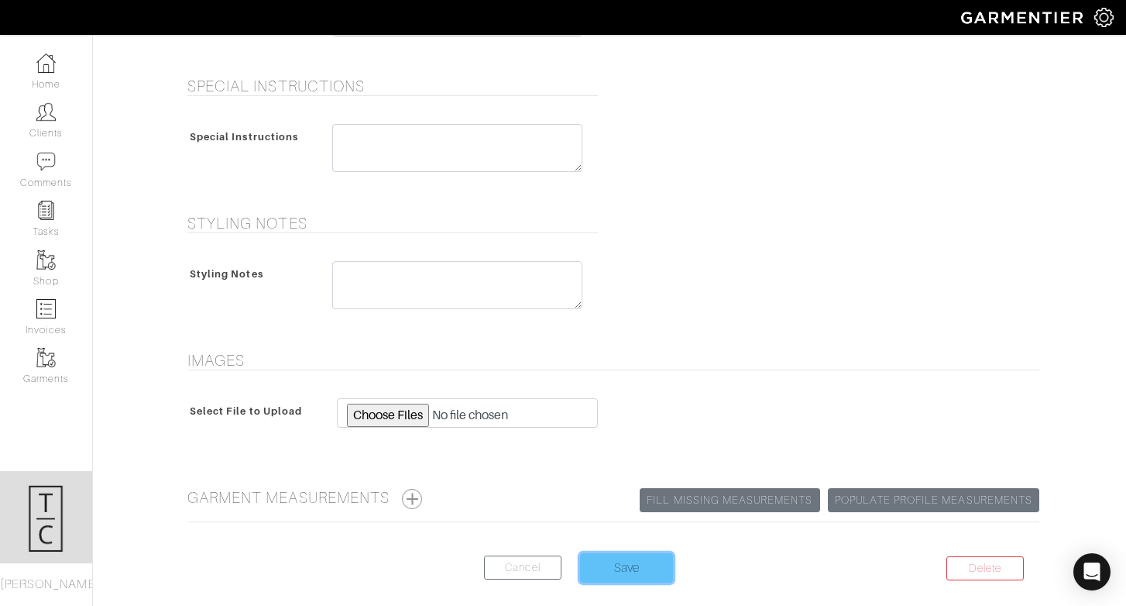
click at [629, 572] on input "Save" at bounding box center [626, 567] width 93 height 29
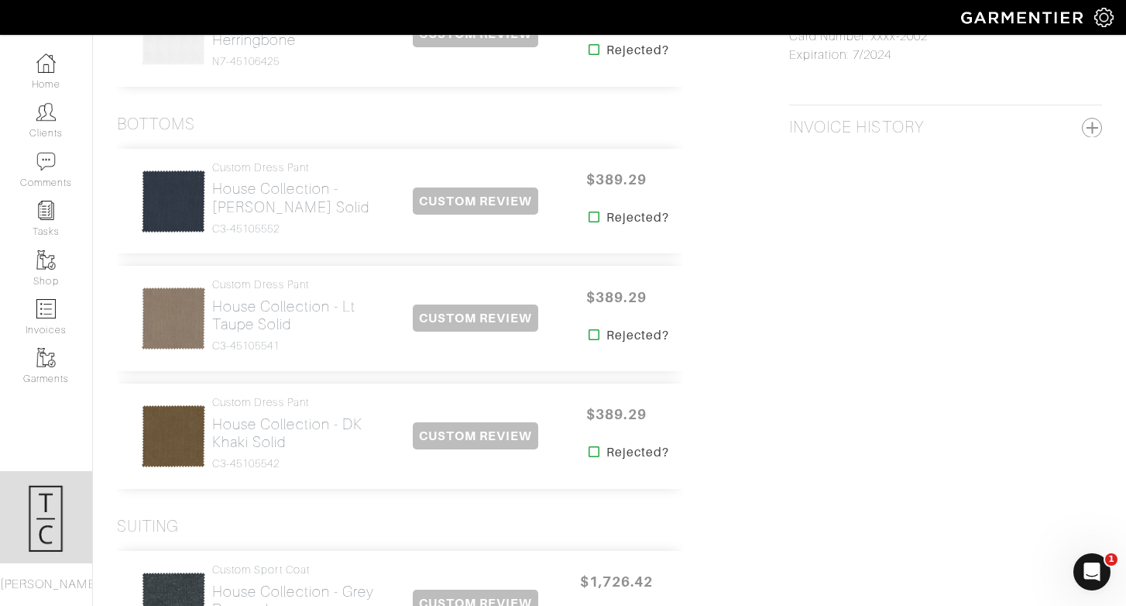
scroll to position [943, 0]
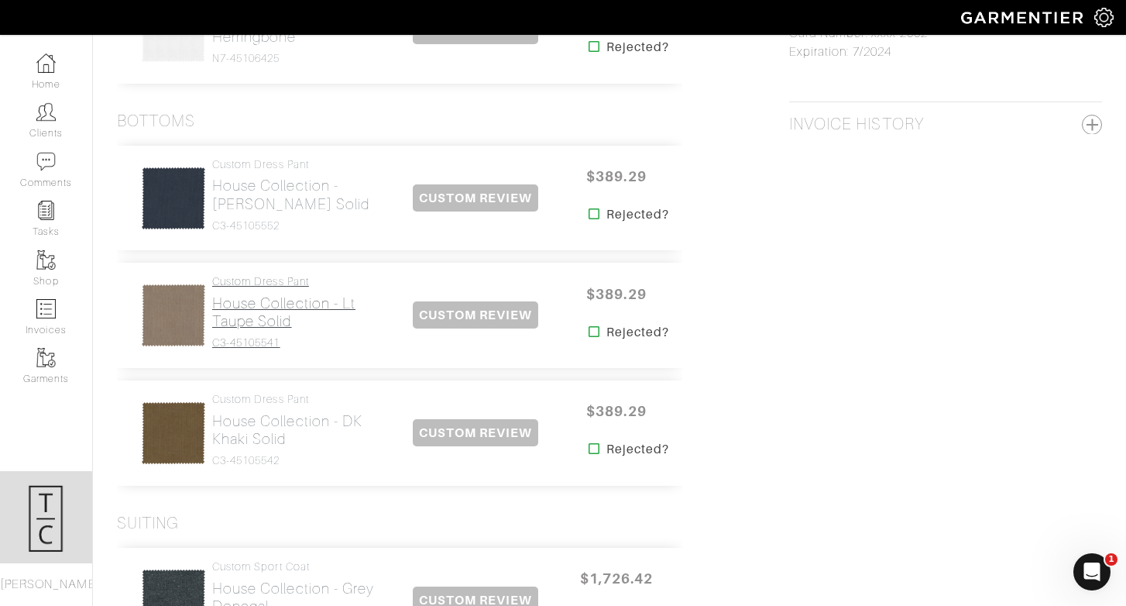
click at [263, 323] on h2 "House Collection - Lt Taupe Solid" at bounding box center [300, 312] width 176 height 36
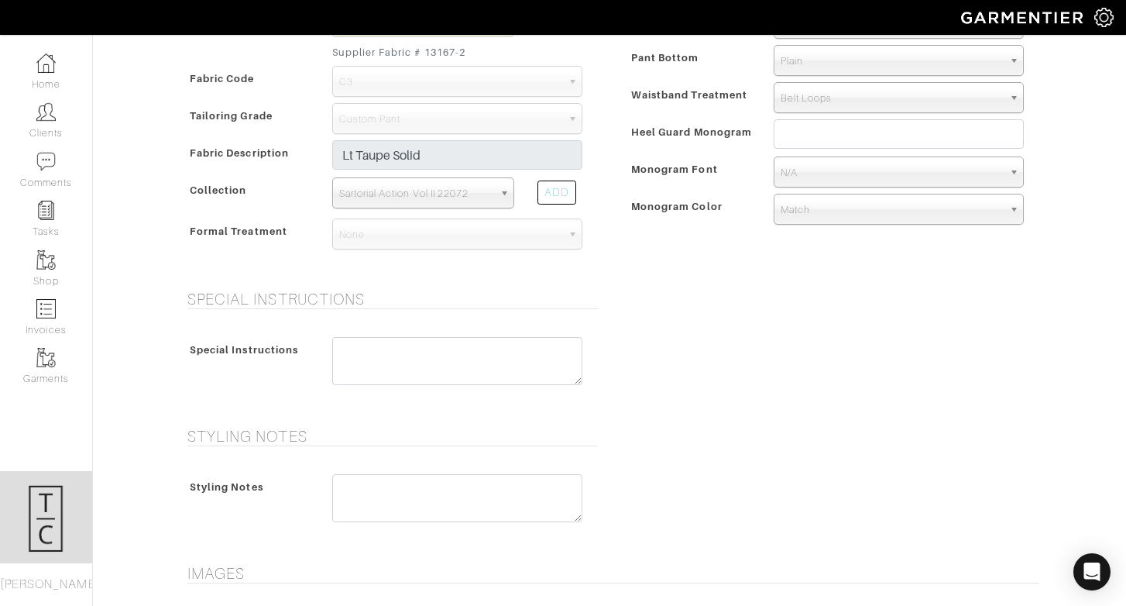
scroll to position [444, 0]
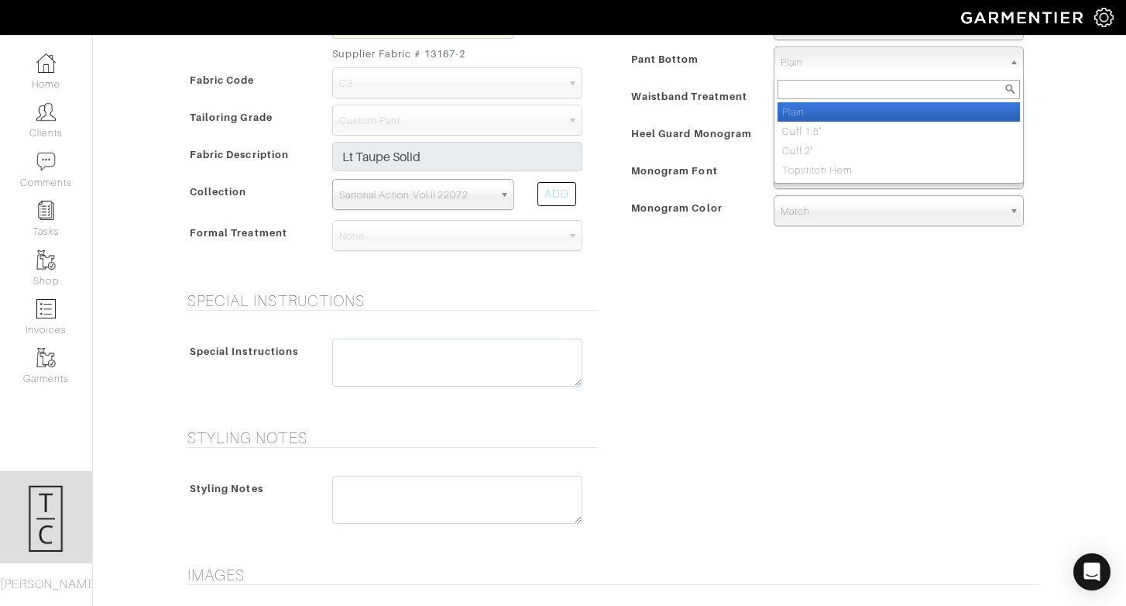
click at [864, 67] on span "Plain" at bounding box center [892, 62] width 222 height 31
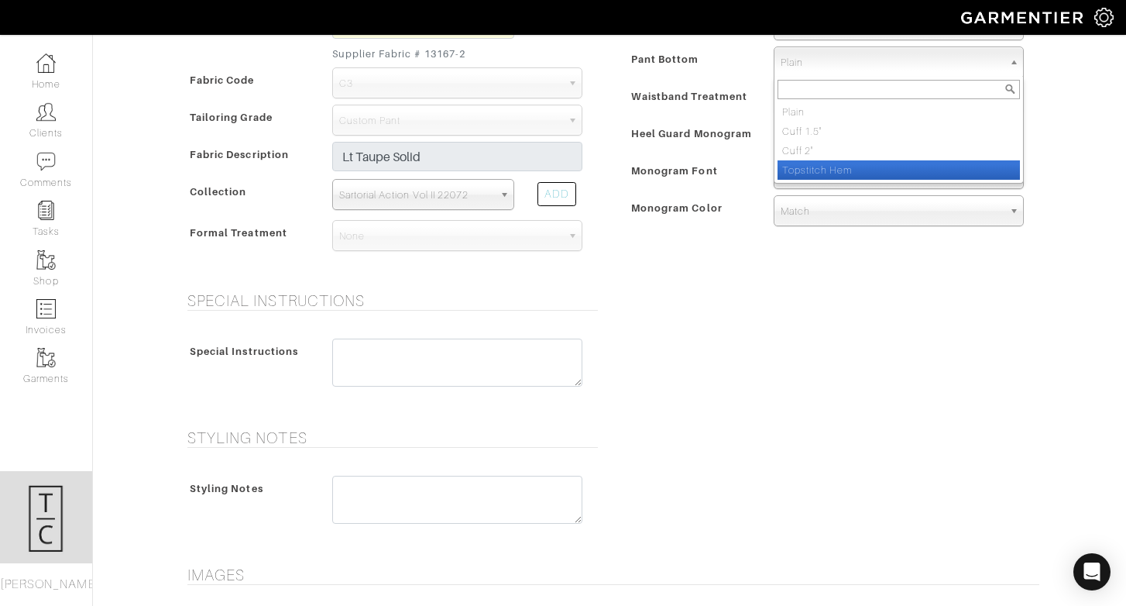
click at [857, 161] on li "Topstitch Hem" at bounding box center [899, 169] width 242 height 19
select select "Topstitch Hem"
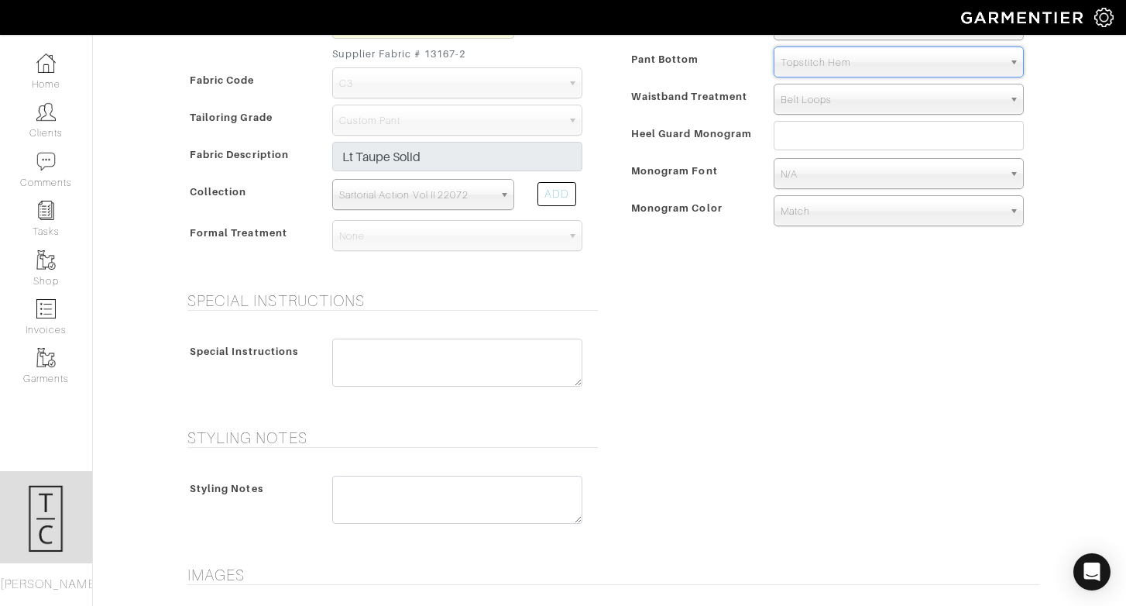
click at [722, 332] on div "Special Instructions Special Instructions" at bounding box center [609, 350] width 883 height 119
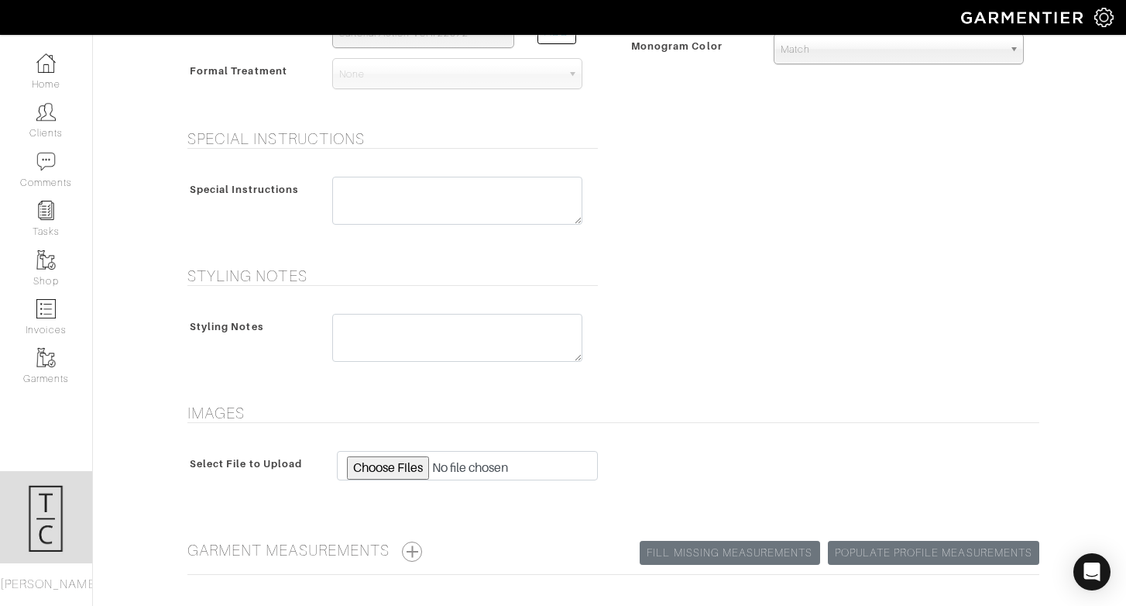
scroll to position [727, 0]
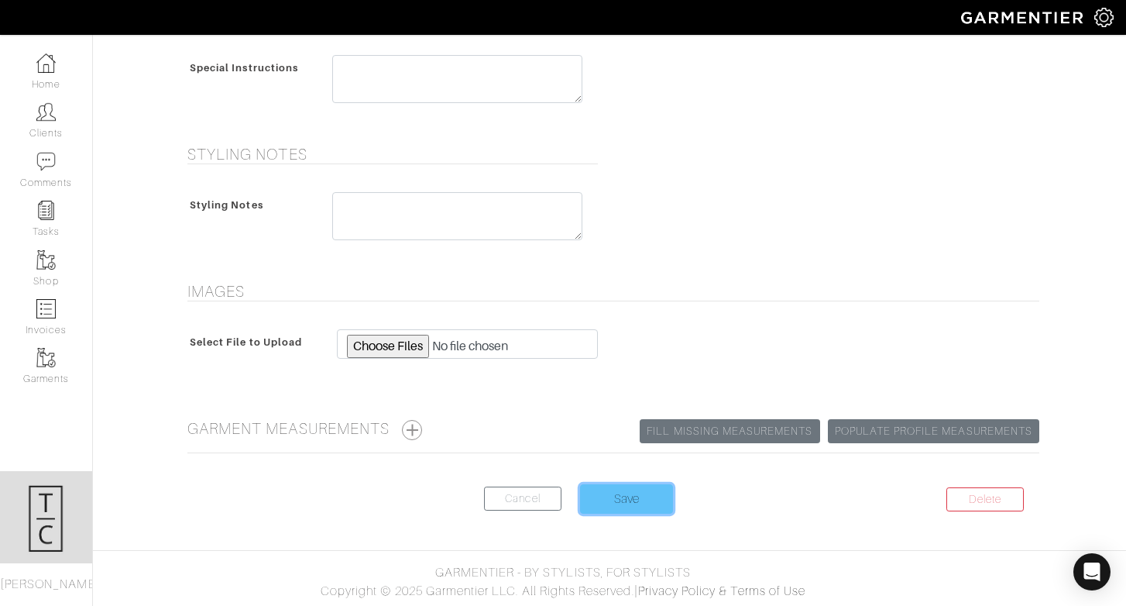
click at [624, 507] on input "Save" at bounding box center [626, 498] width 93 height 29
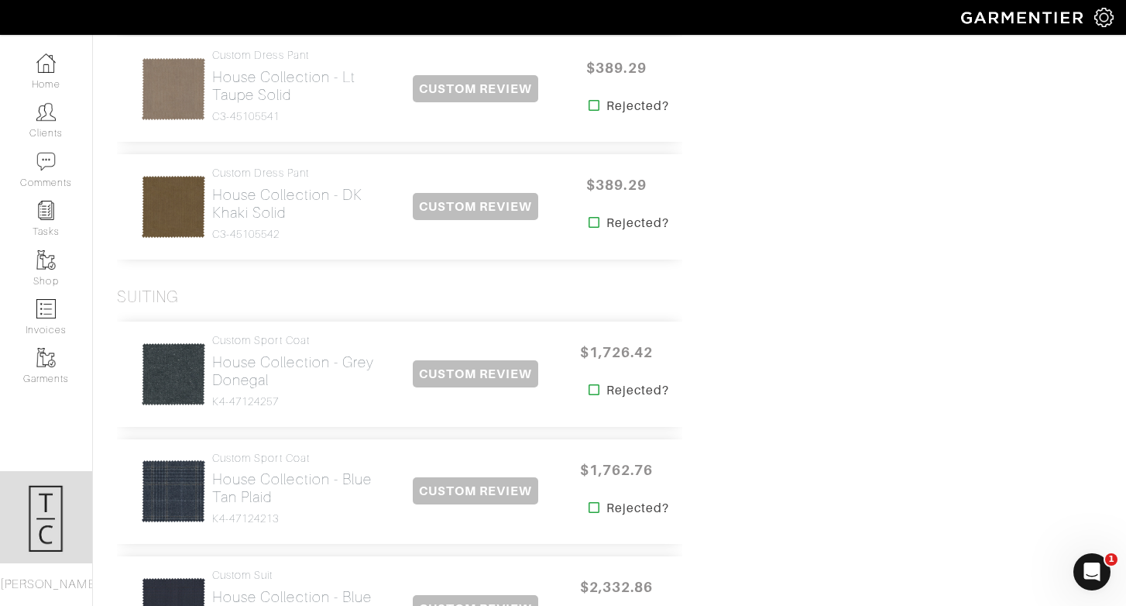
scroll to position [1184, 0]
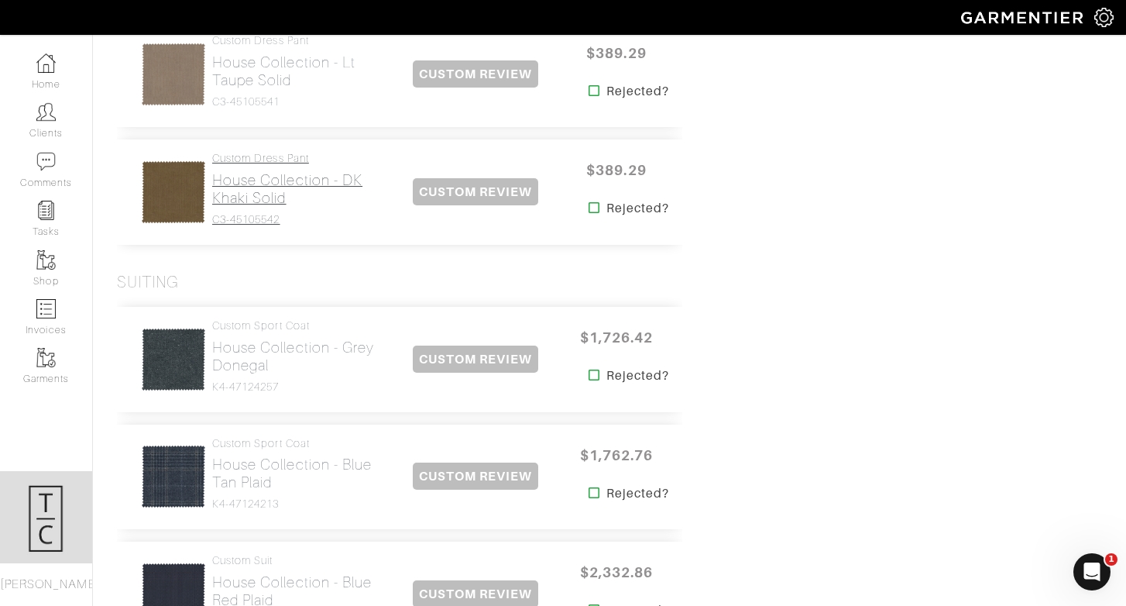
click at [270, 191] on h2 "House Collection - DK Khaki Solid" at bounding box center [300, 189] width 176 height 36
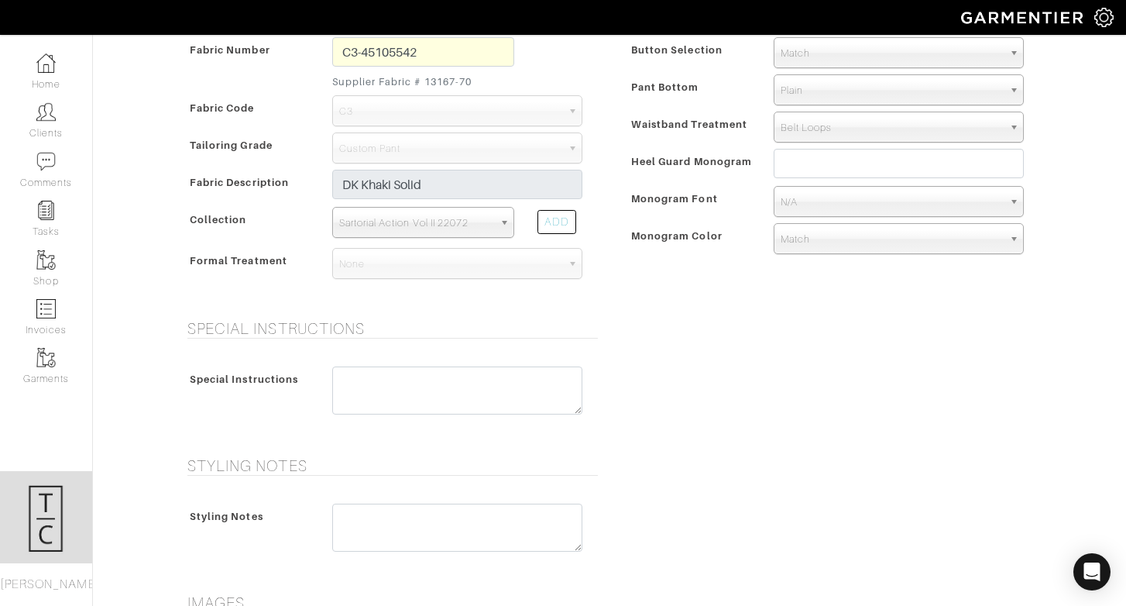
scroll to position [414, 0]
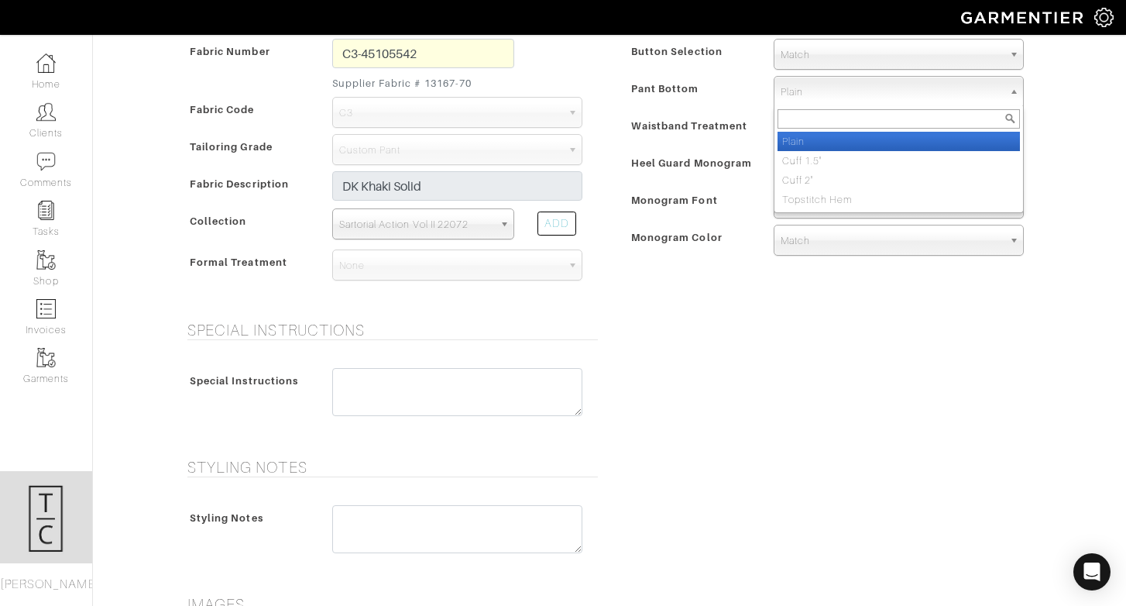
click at [829, 81] on span "Plain" at bounding box center [892, 92] width 222 height 31
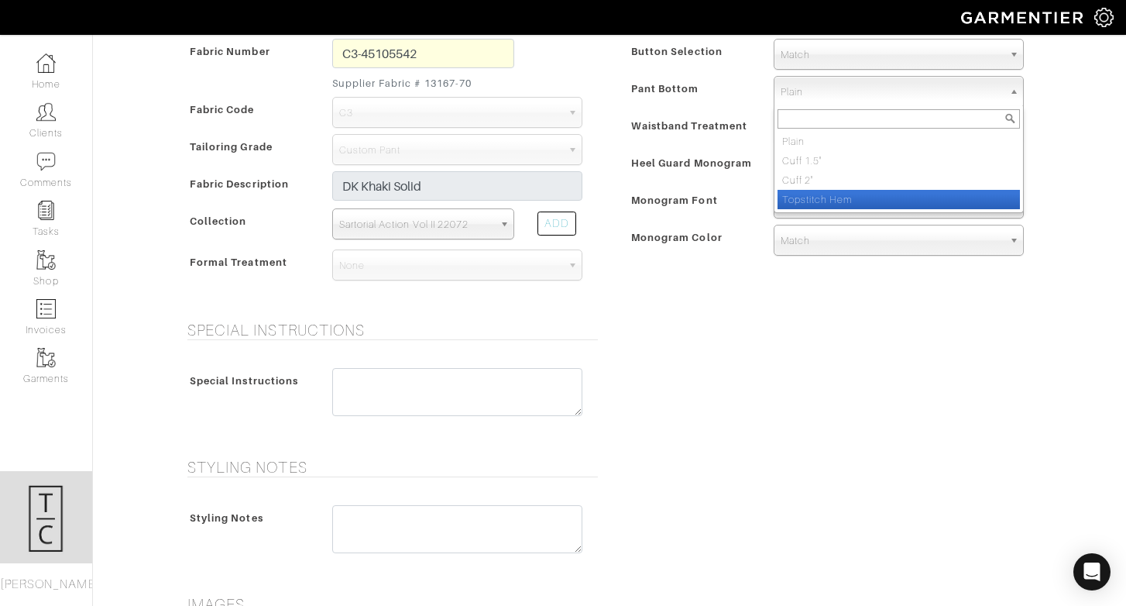
click at [833, 201] on li "Topstitch Hem" at bounding box center [899, 199] width 242 height 19
select select "Topstitch Hem"
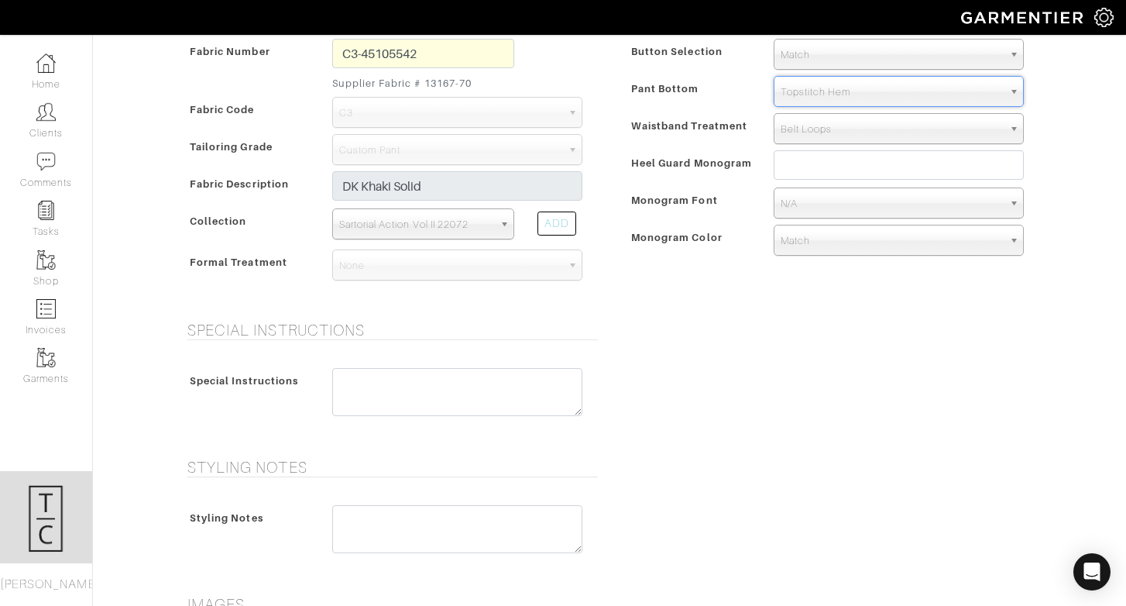
click at [734, 332] on div "Special Instructions Special Instructions" at bounding box center [609, 380] width 883 height 119
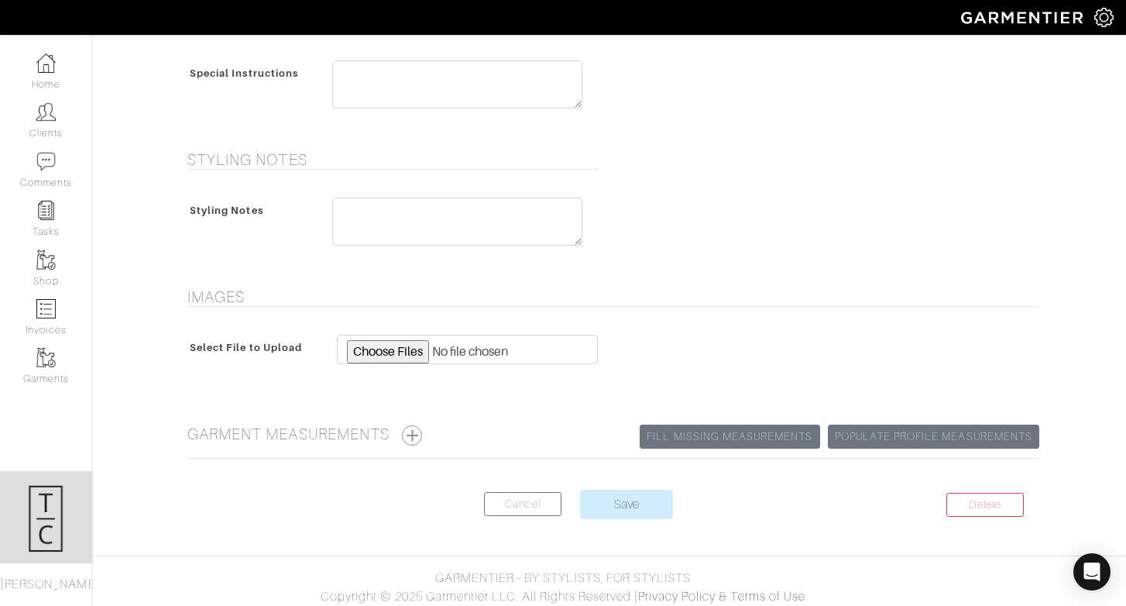
scroll to position [727, 0]
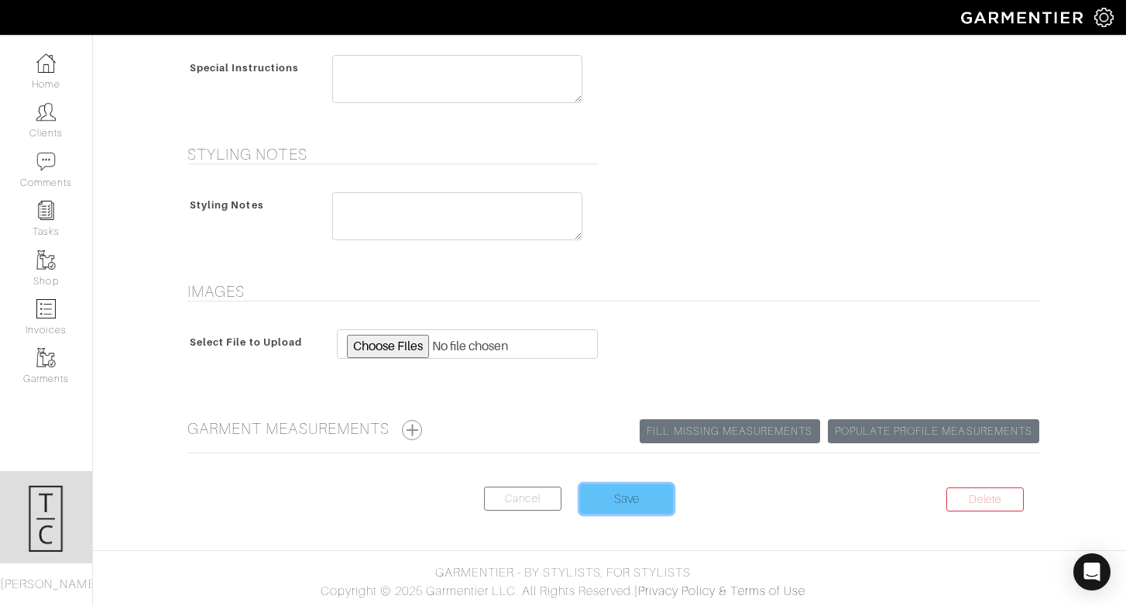
click at [595, 496] on input "Save" at bounding box center [626, 498] width 93 height 29
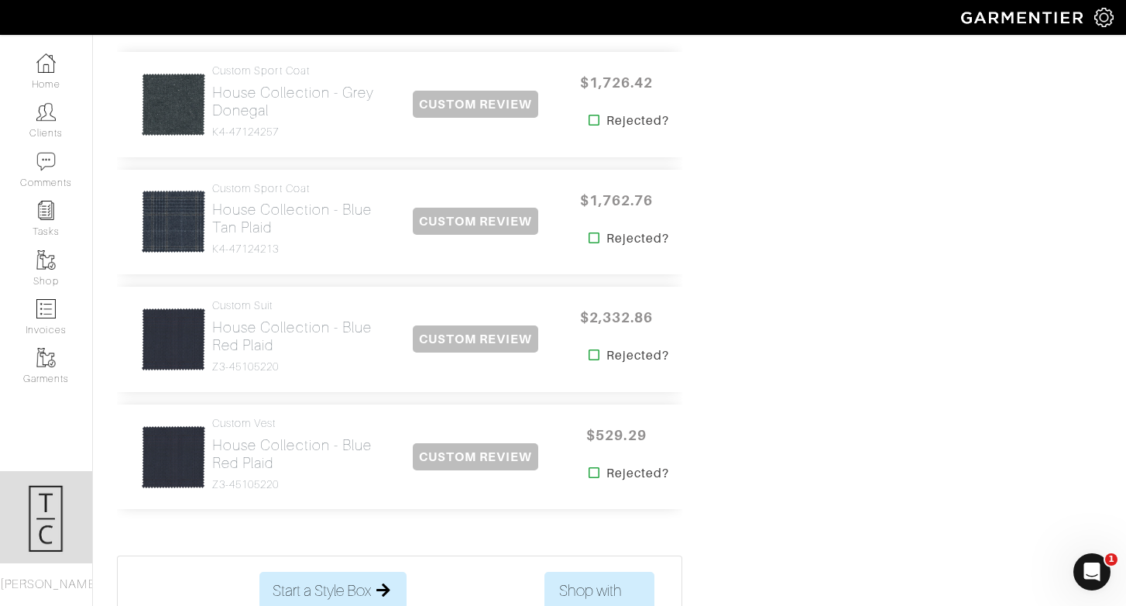
scroll to position [1441, 0]
click at [265, 101] on h2 "House Collection - Grey Donegal" at bounding box center [300, 100] width 176 height 36
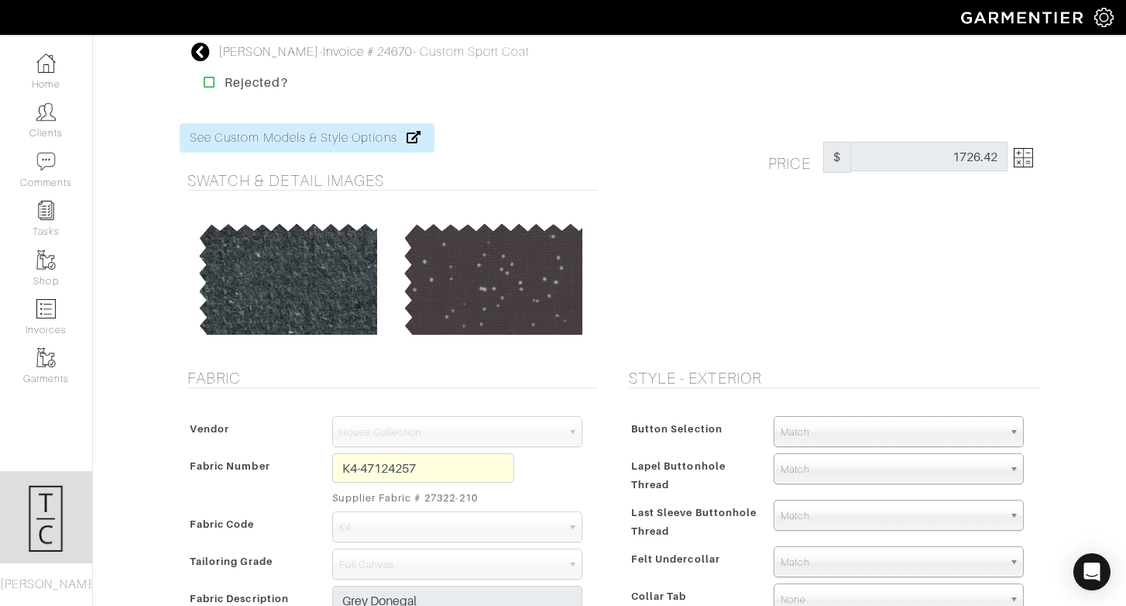
scroll to position [1441, 0]
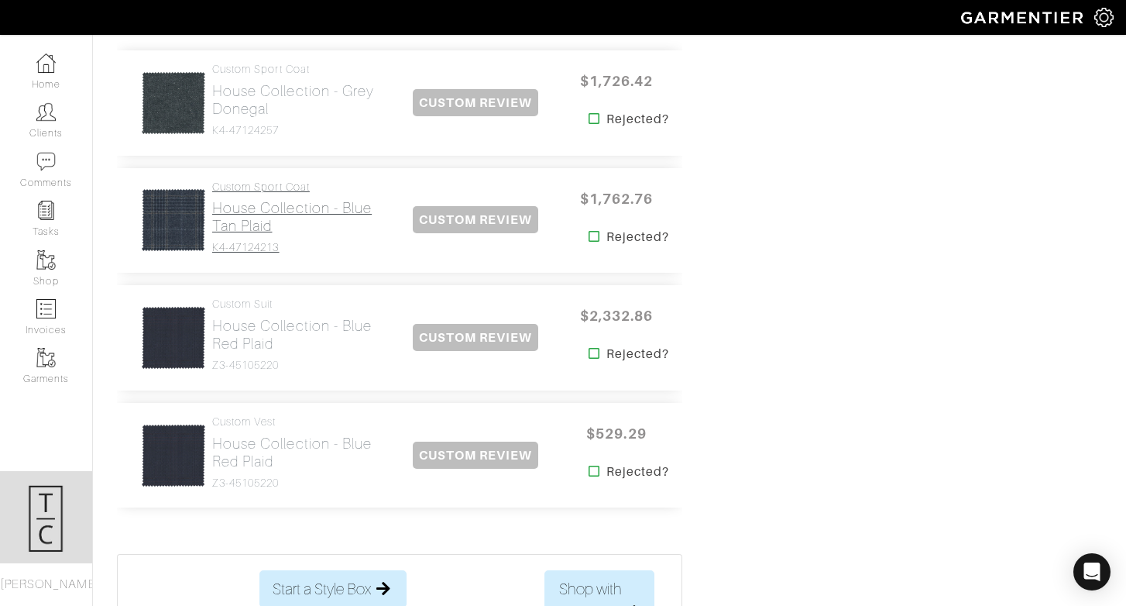
click at [259, 223] on h2 "House Collection - Blue Tan Plaid" at bounding box center [300, 217] width 176 height 36
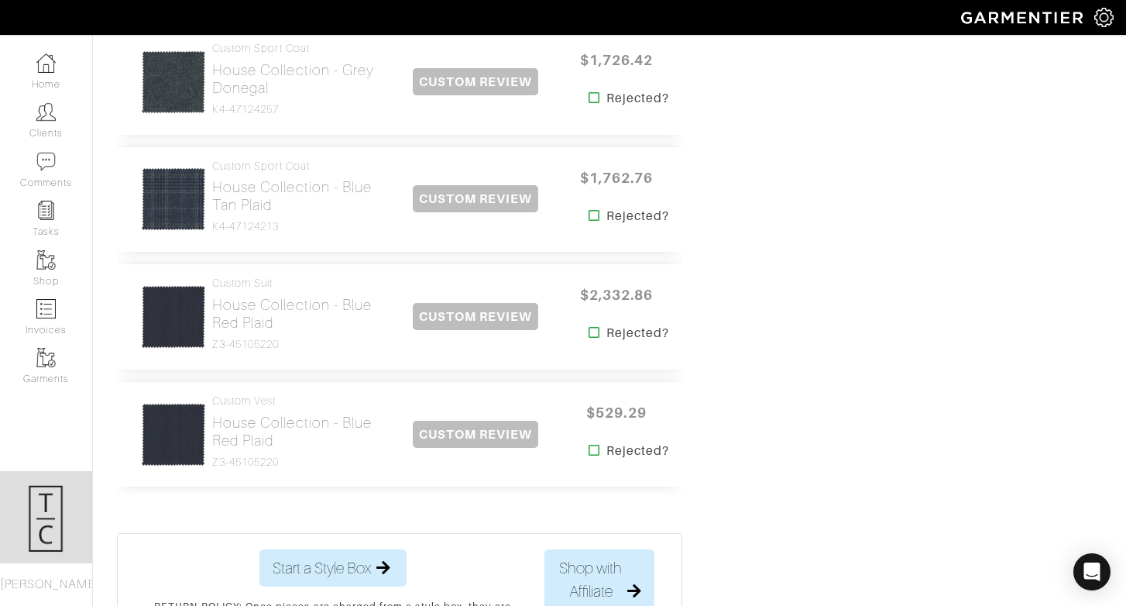
scroll to position [1466, 0]
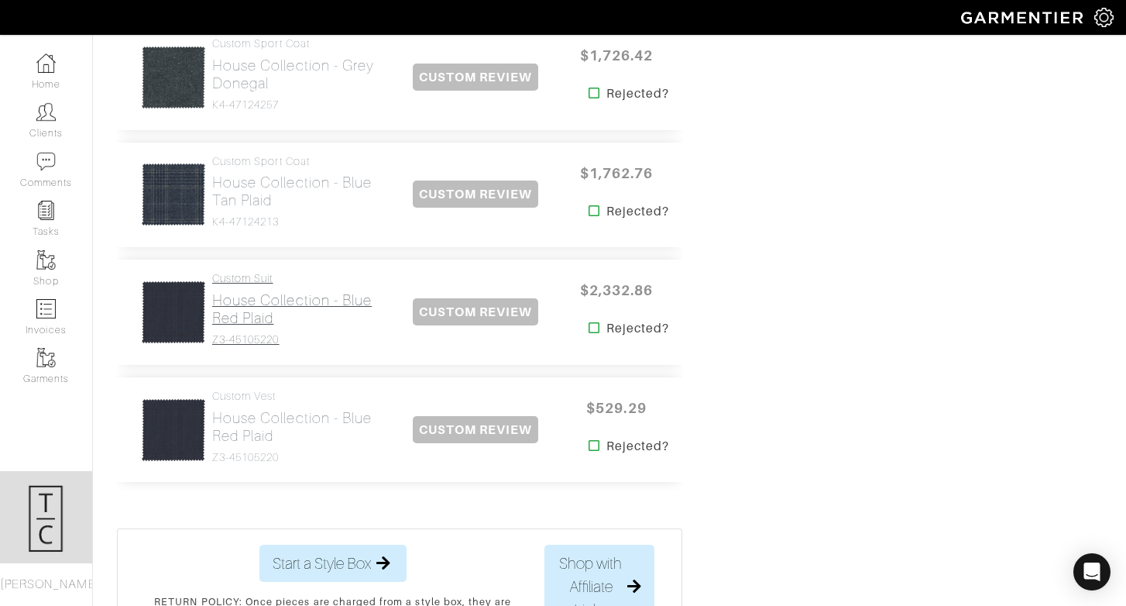
click at [233, 301] on h2 "House Collection - Blue Red Plaid" at bounding box center [300, 309] width 176 height 36
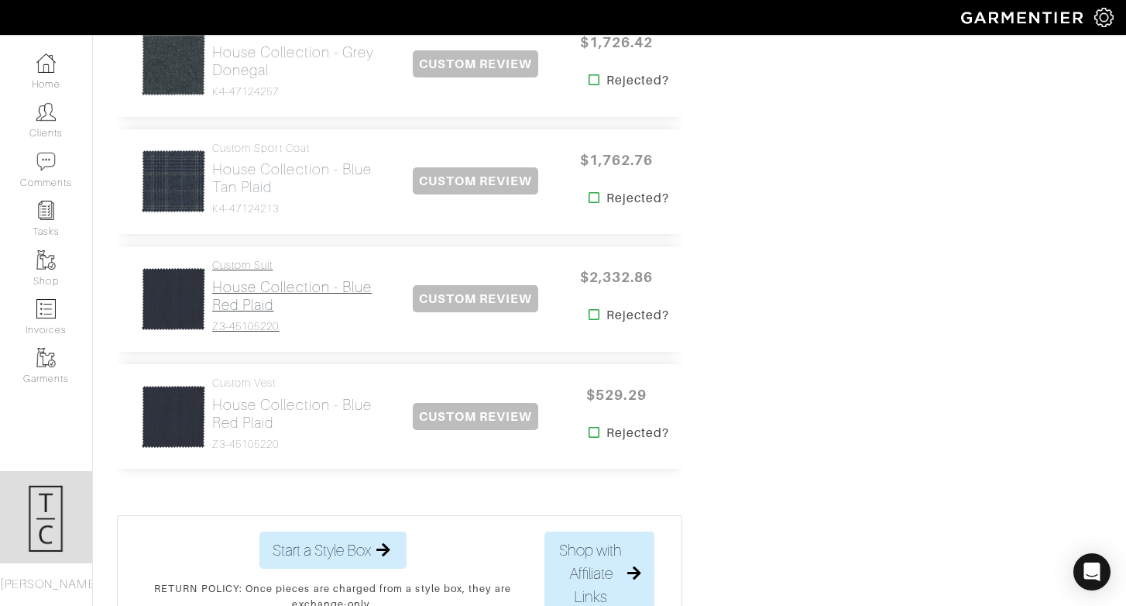
scroll to position [1482, 0]
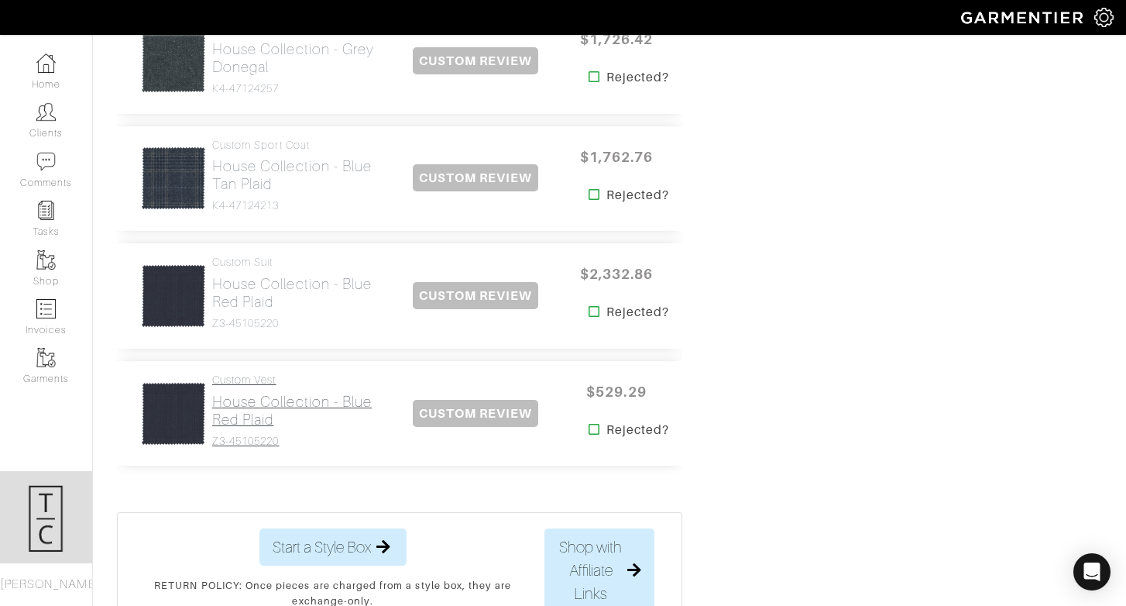
click at [256, 407] on h2 "House Collection - Blue Red Plaid" at bounding box center [300, 411] width 176 height 36
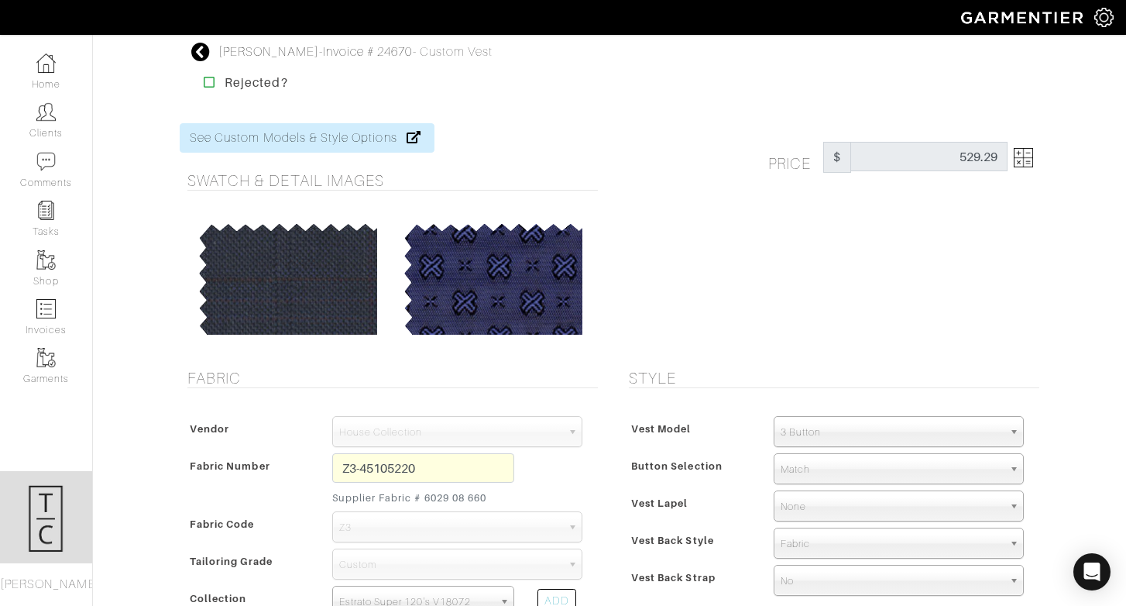
click at [851, 435] on span "3 Button" at bounding box center [892, 432] width 222 height 31
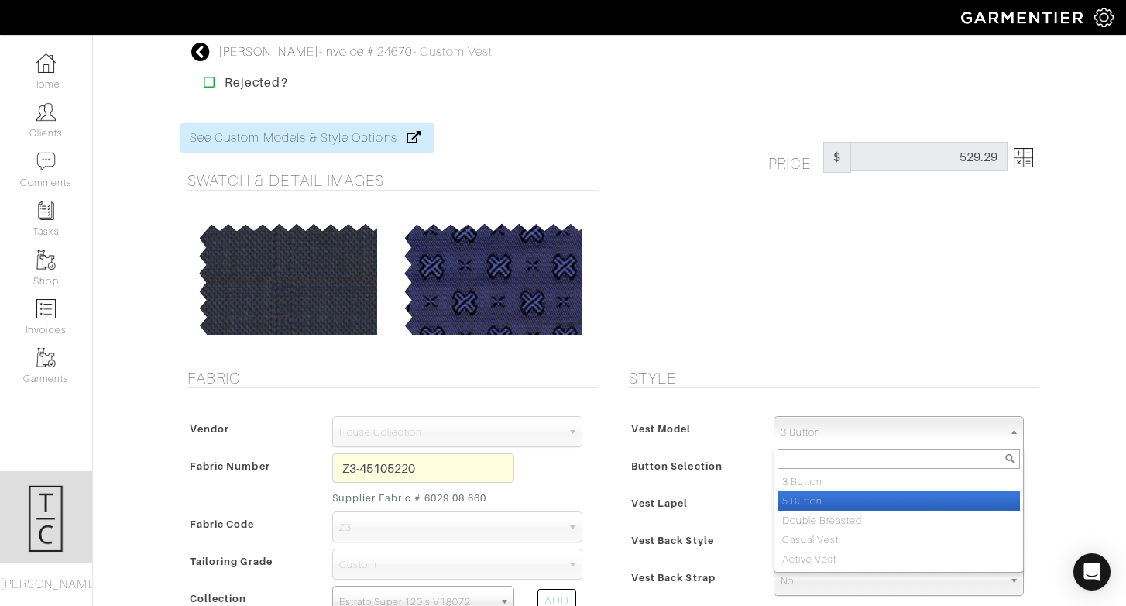
click at [837, 507] on li "5 Button" at bounding box center [899, 500] width 242 height 19
select select "35"
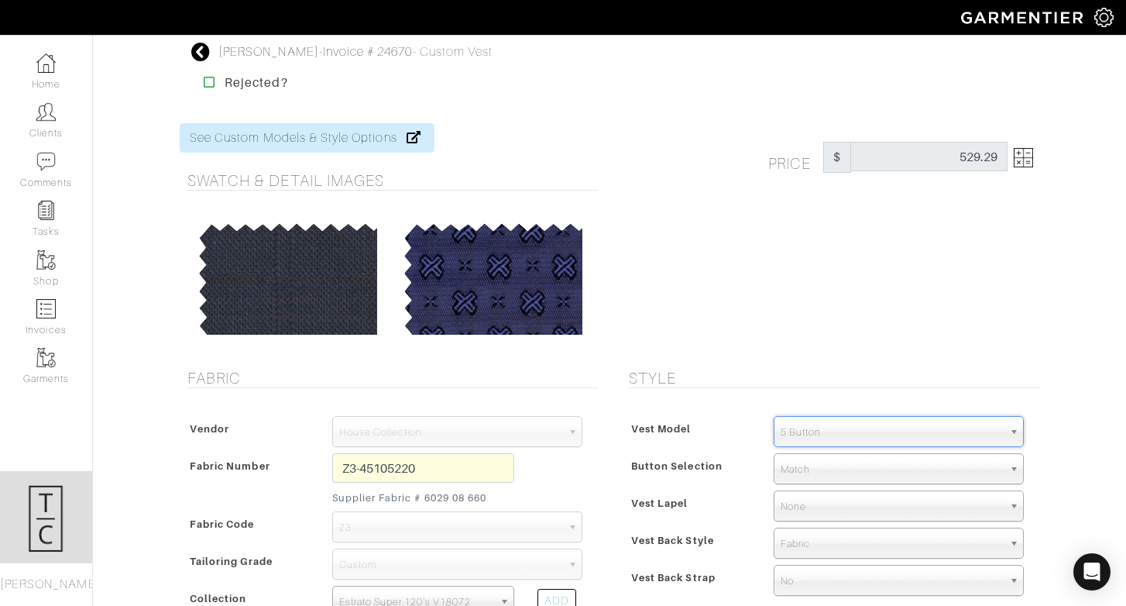
click at [734, 393] on div "Style Vest Model 3 Button 5 Button Double Breasted Casual Vest Active Vest 5 Bu…" at bounding box center [830, 594] width 441 height 451
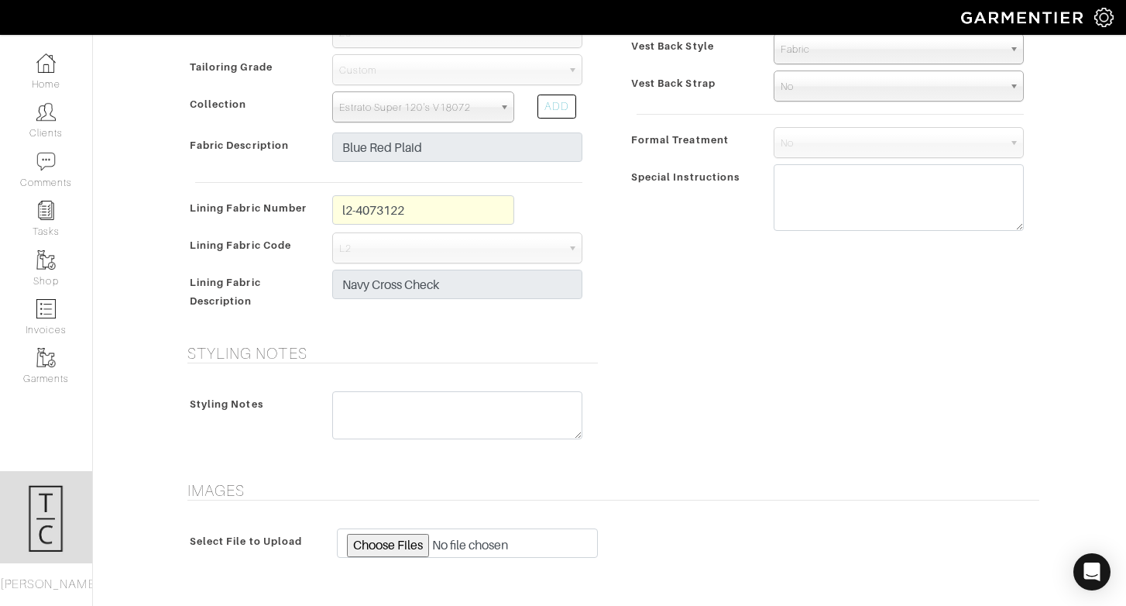
scroll to position [688, 0]
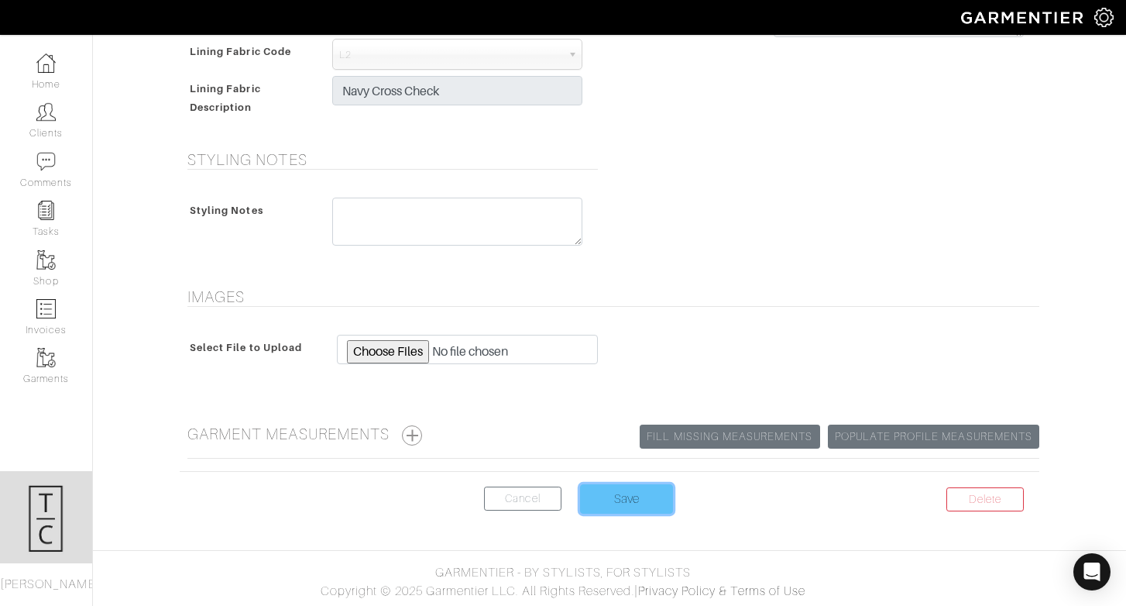
click at [620, 490] on input "Save" at bounding box center [626, 498] width 93 height 29
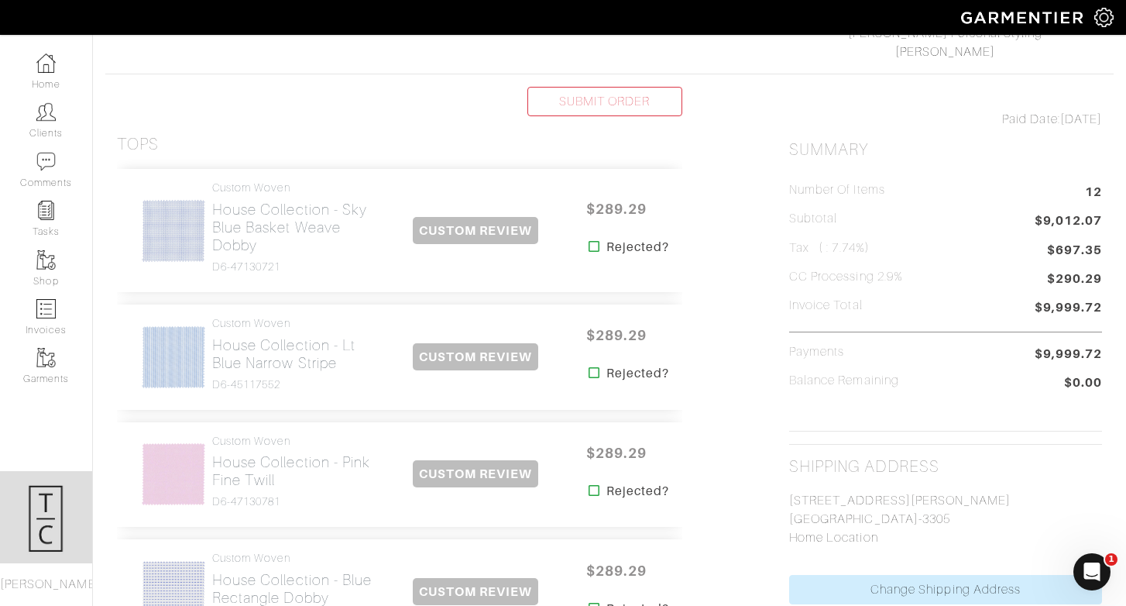
scroll to position [417, 0]
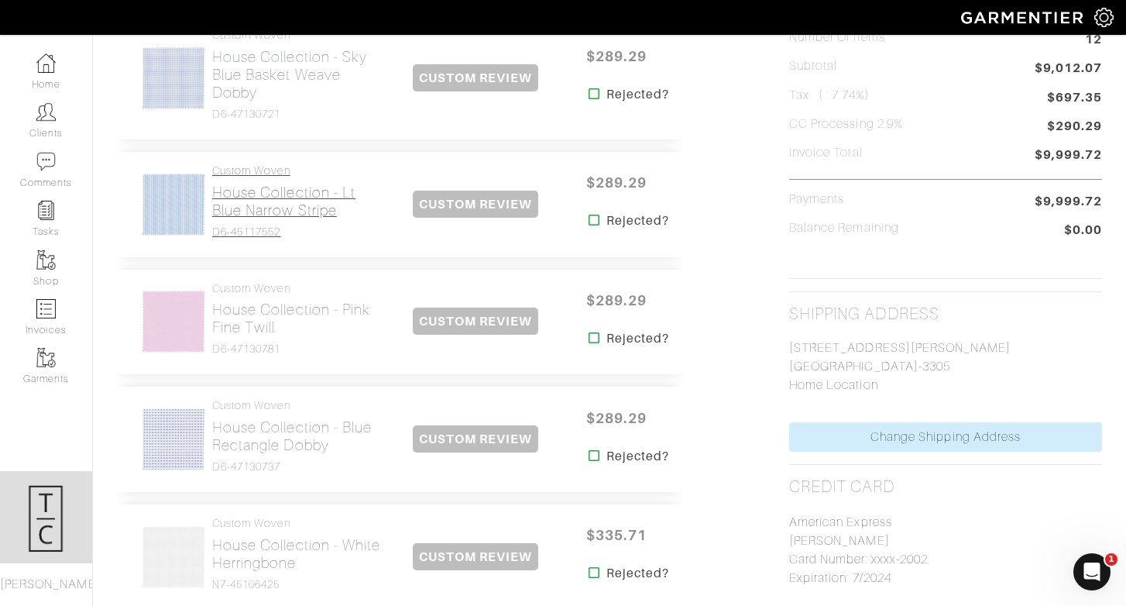
click at [245, 200] on h2 "House Collection - Lt Blue Narrow Stripe" at bounding box center [300, 202] width 176 height 36
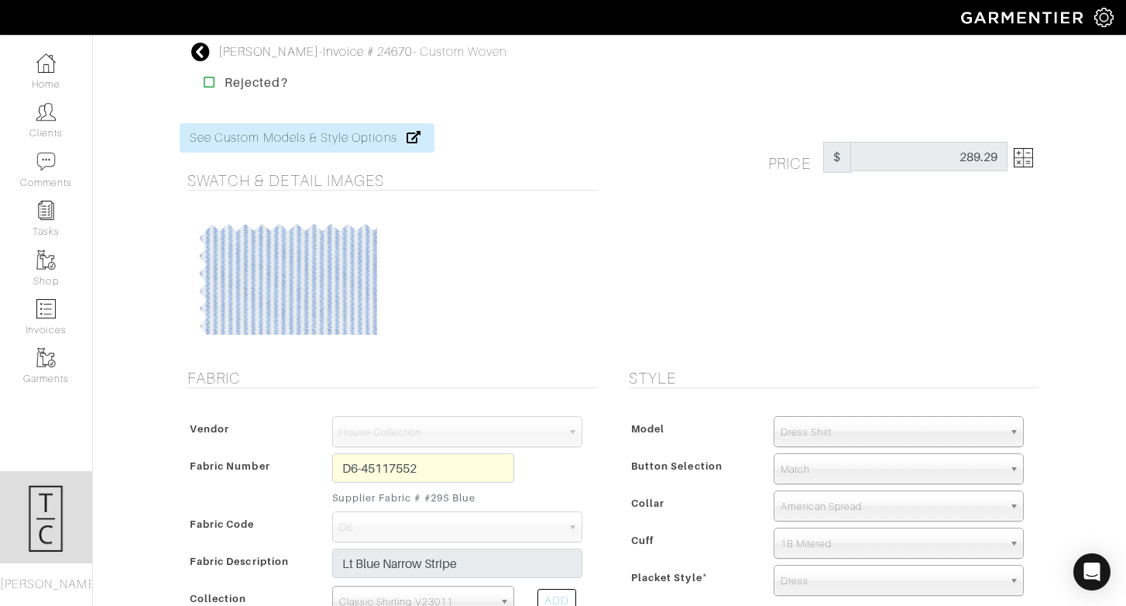
click at [815, 466] on span "Match" at bounding box center [892, 469] width 222 height 31
type input "l"
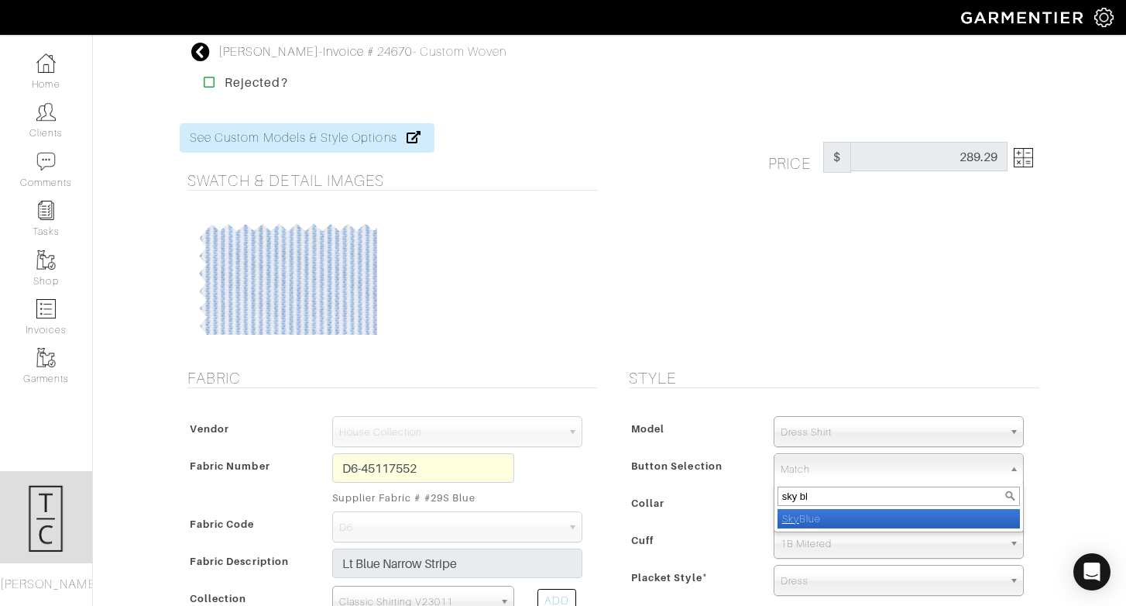
type input "sky blu"
select select "13"
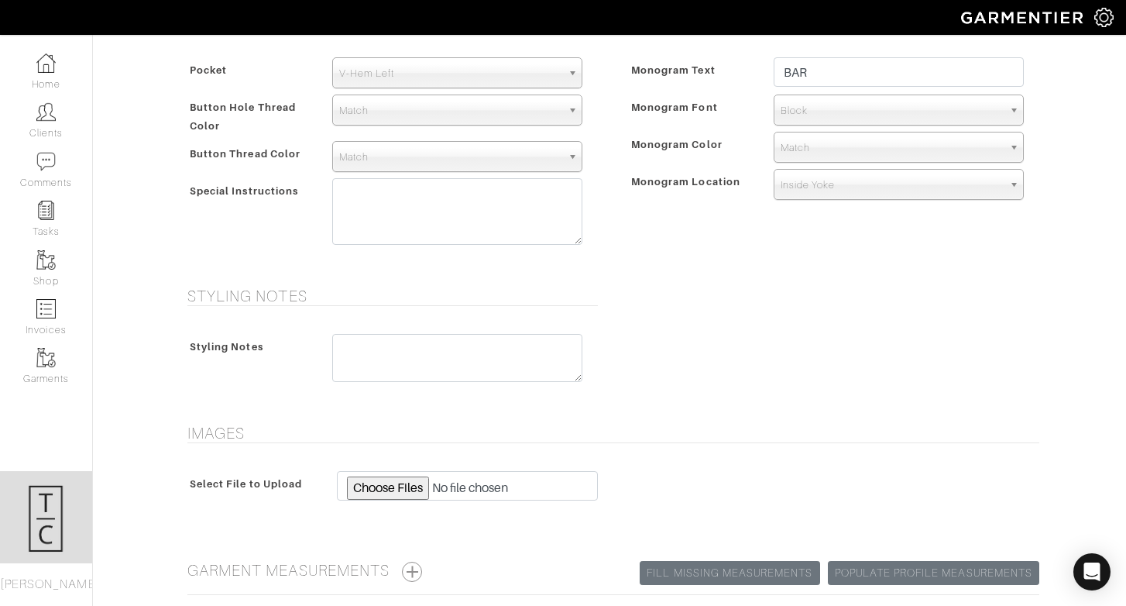
scroll to position [753, 0]
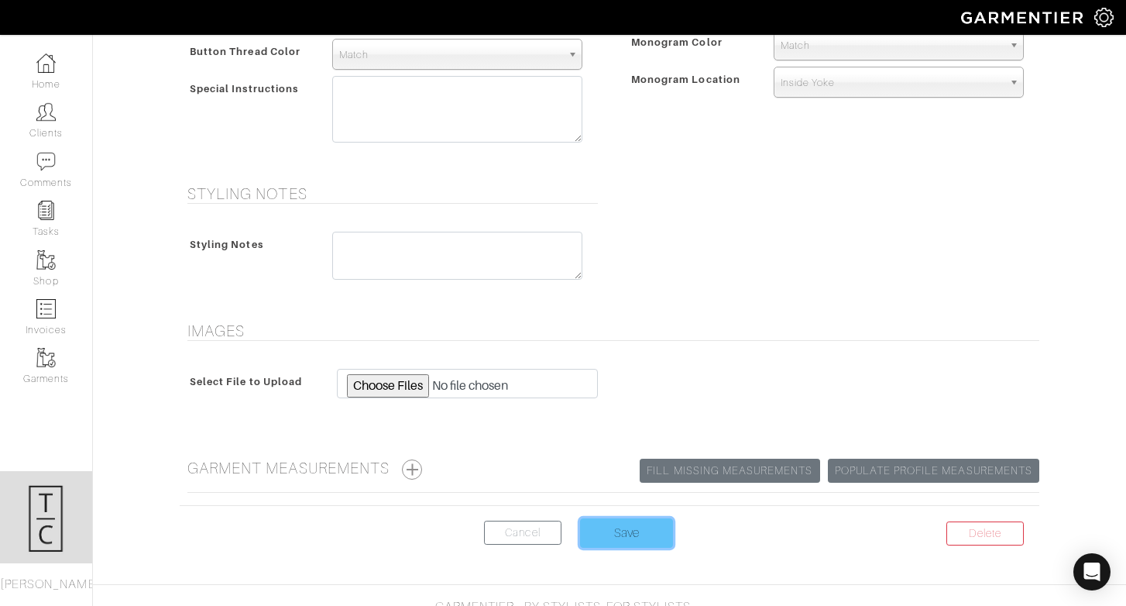
click at [620, 536] on input "Save" at bounding box center [626, 532] width 93 height 29
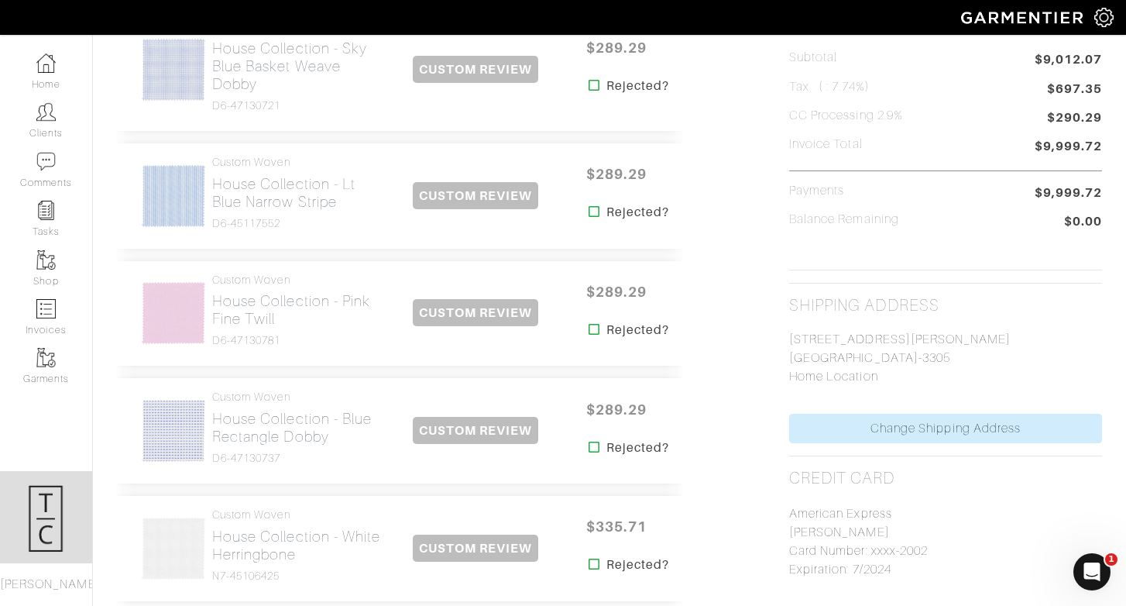
scroll to position [637, 0]
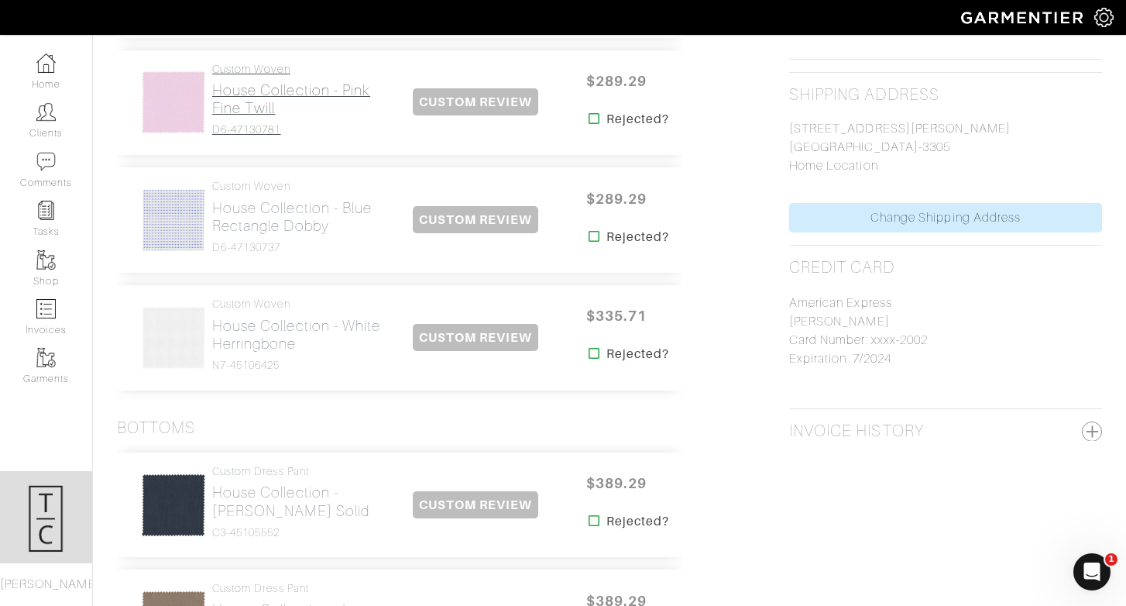
click at [281, 88] on h2 "House Collection - Pink Fine Twill" at bounding box center [300, 99] width 176 height 36
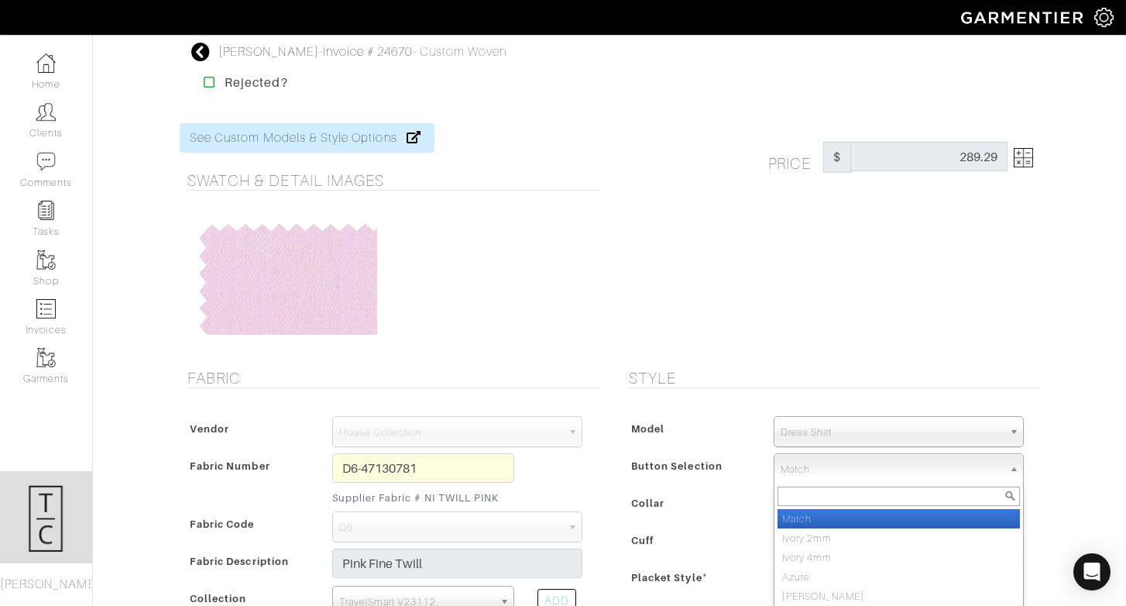
click at [815, 471] on span "Match" at bounding box center [892, 469] width 222 height 31
type input "l"
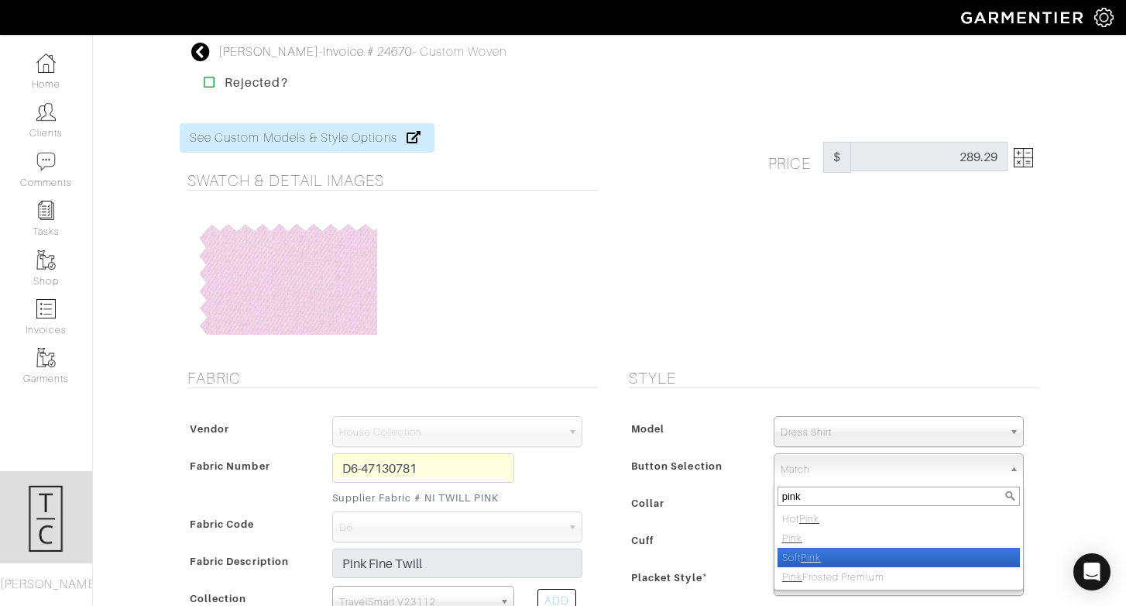
type input "pink"
click at [833, 557] on li "Soft Pink" at bounding box center [899, 557] width 242 height 19
select select "24"
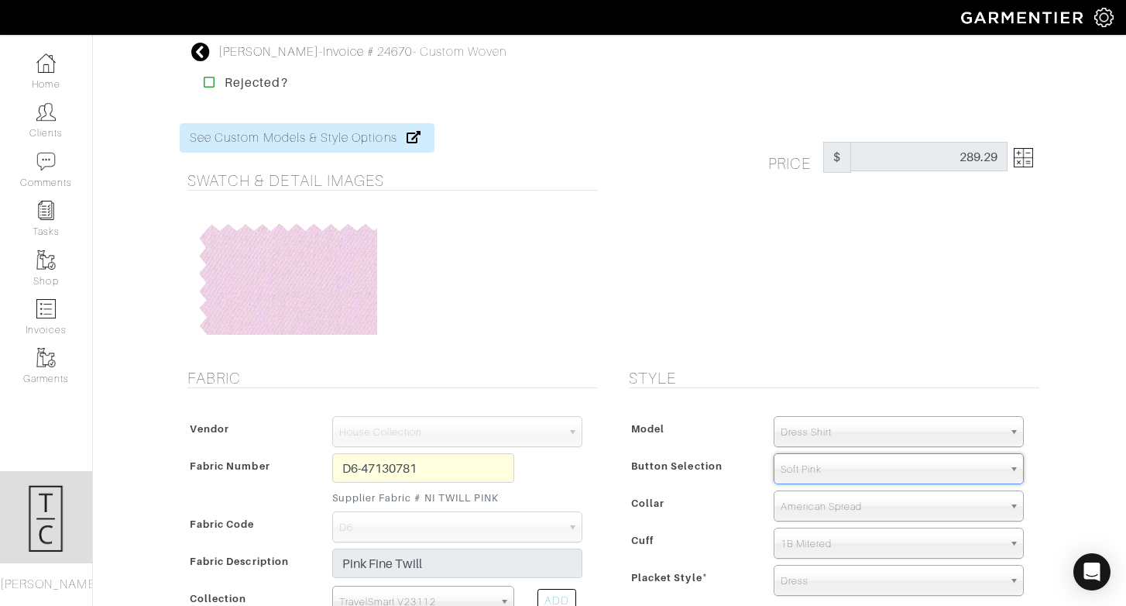
scroll to position [787, 0]
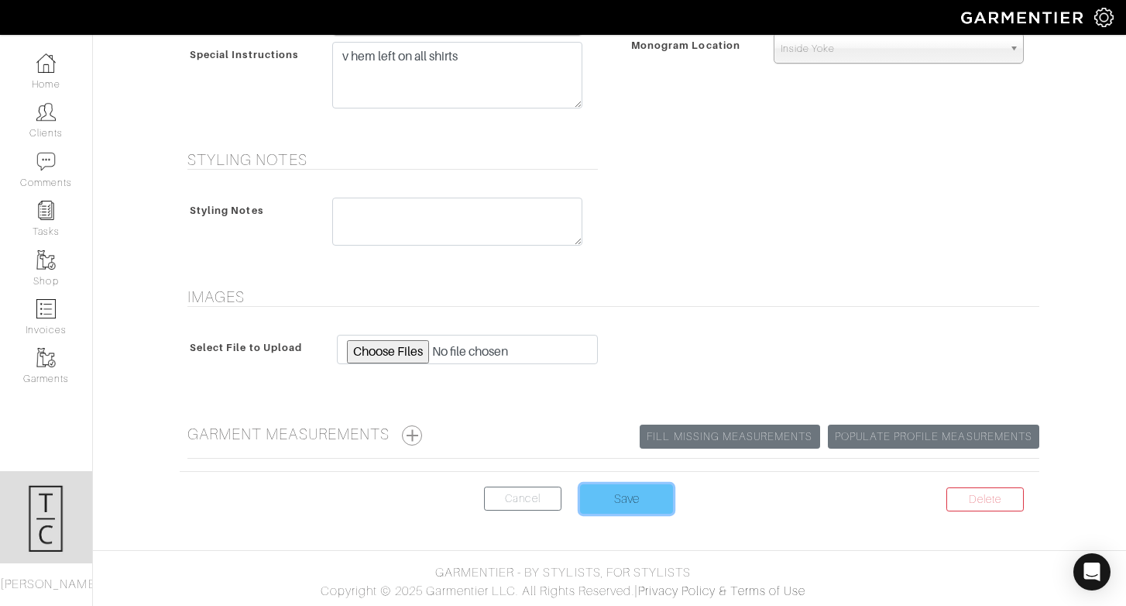
click at [617, 487] on input "Save" at bounding box center [626, 498] width 93 height 29
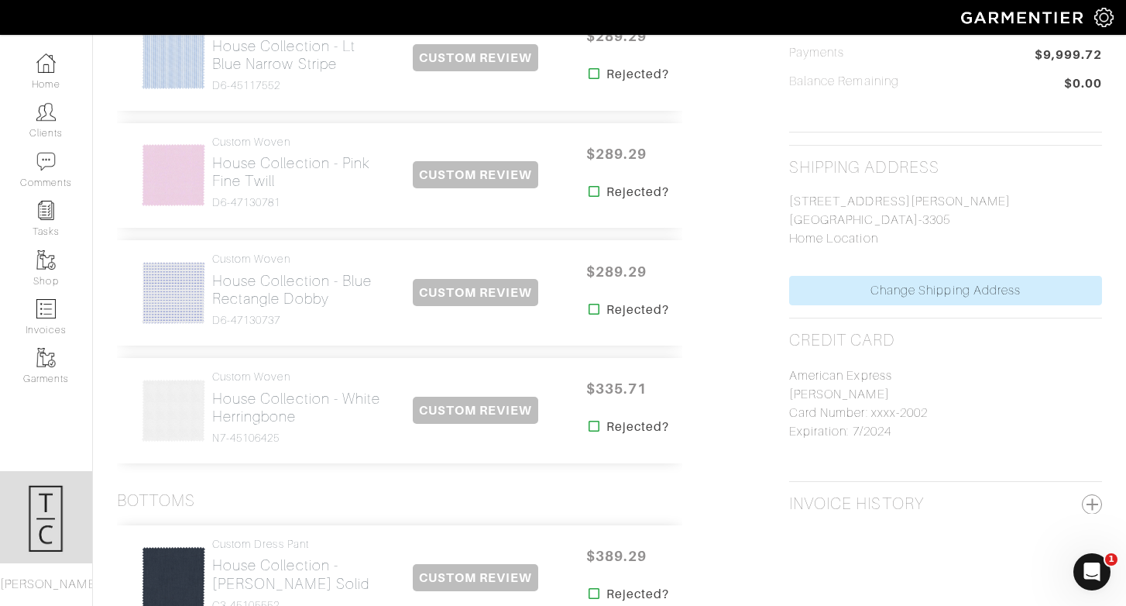
scroll to position [559, 0]
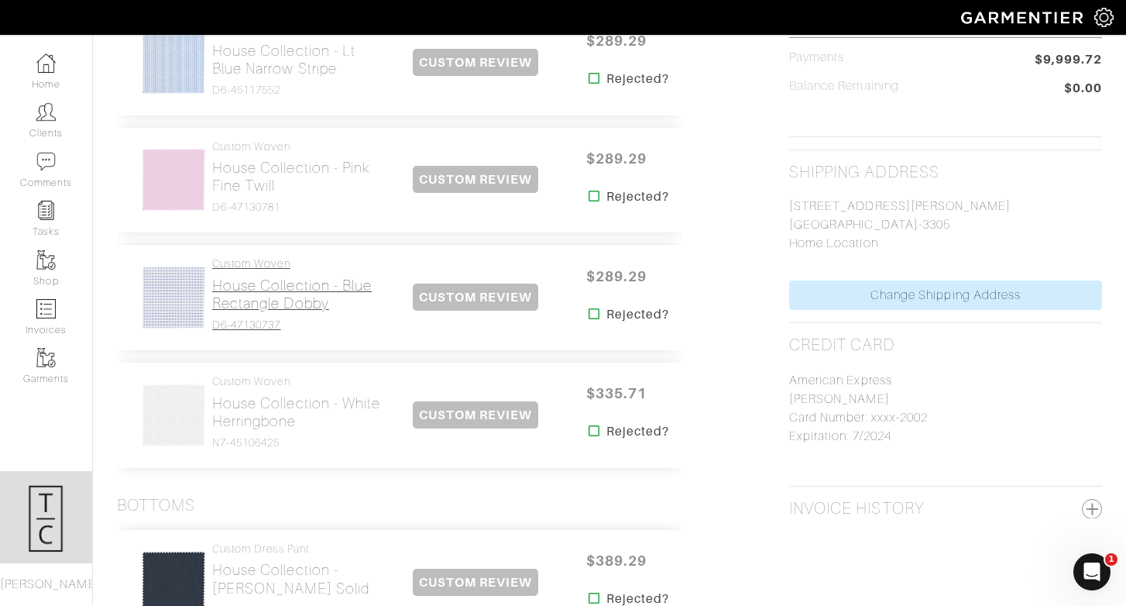
click at [309, 306] on h2 "House Collection - Blue Rectangle Dobby" at bounding box center [300, 295] width 176 height 36
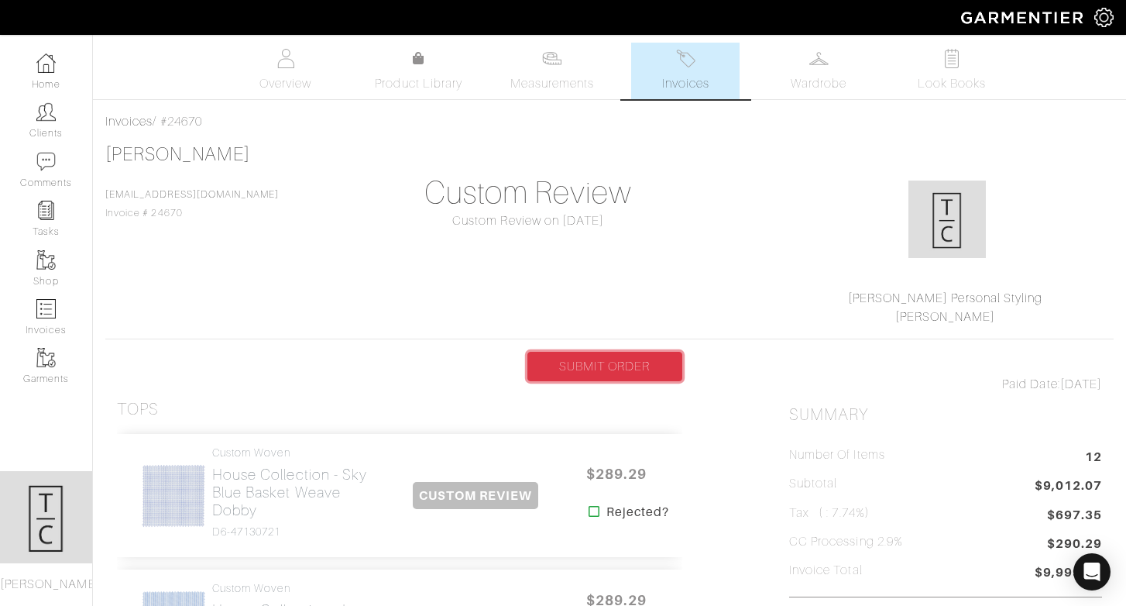
click at [663, 360] on link "SUBMIT ORDER" at bounding box center [604, 366] width 155 height 29
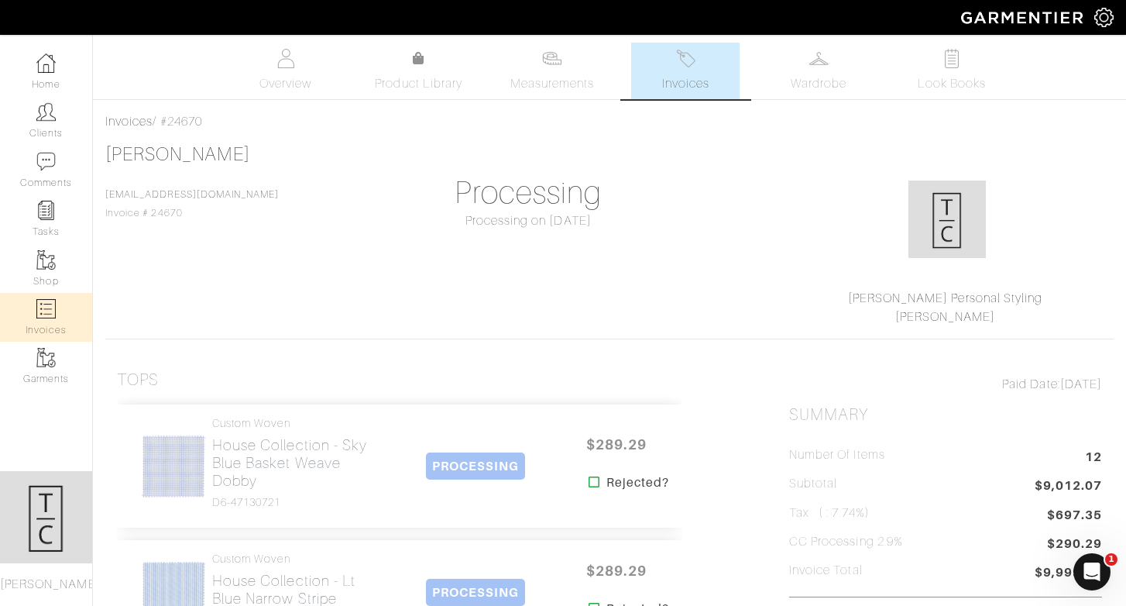
click at [47, 302] on img at bounding box center [45, 308] width 19 height 19
select select
